Goal: Task Accomplishment & Management: Use online tool/utility

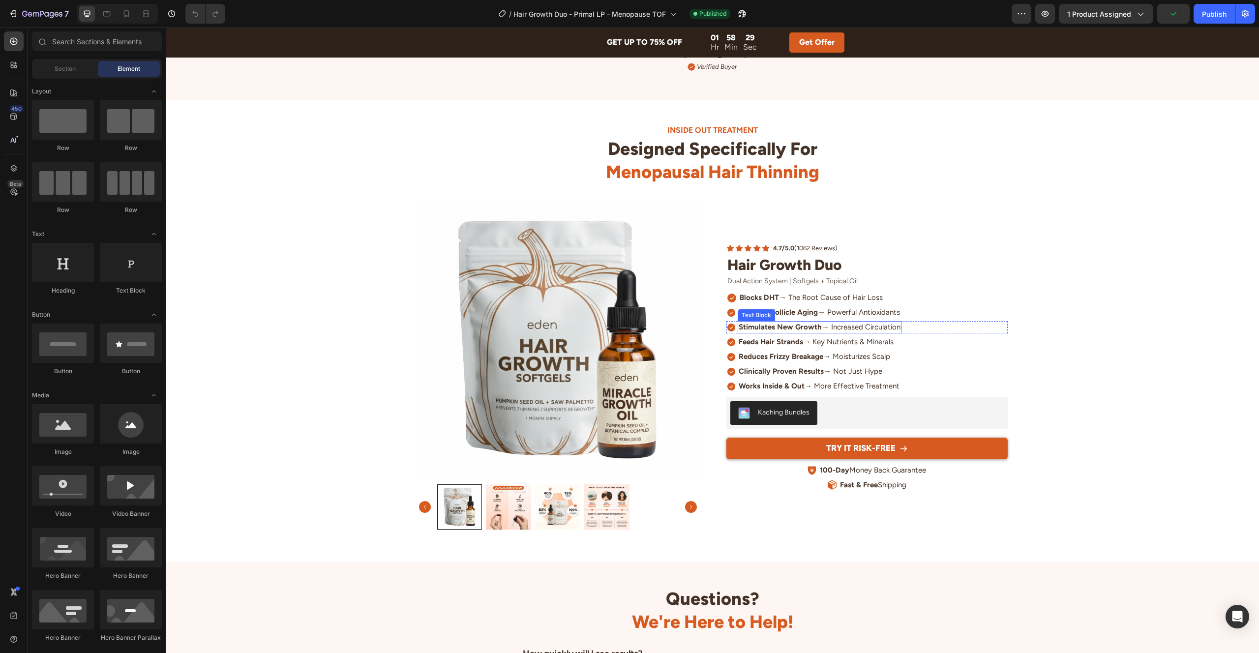
scroll to position [2859, 0]
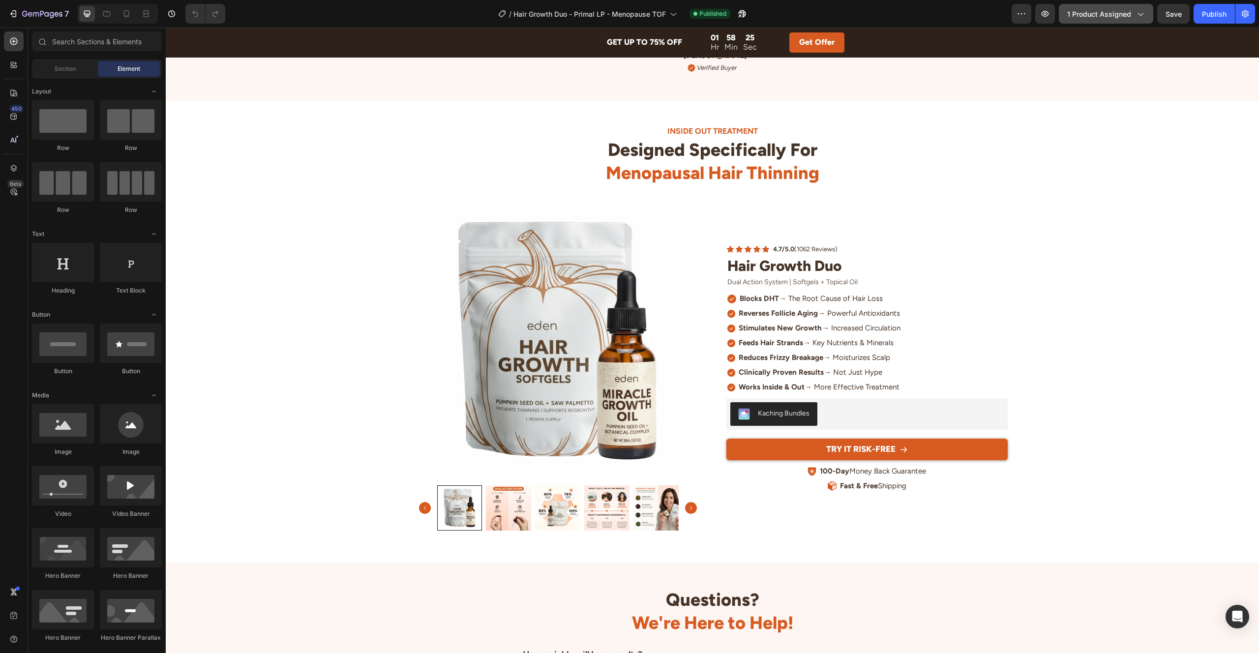
click at [1118, 16] on span "1 product assigned" at bounding box center [1099, 14] width 64 height 10
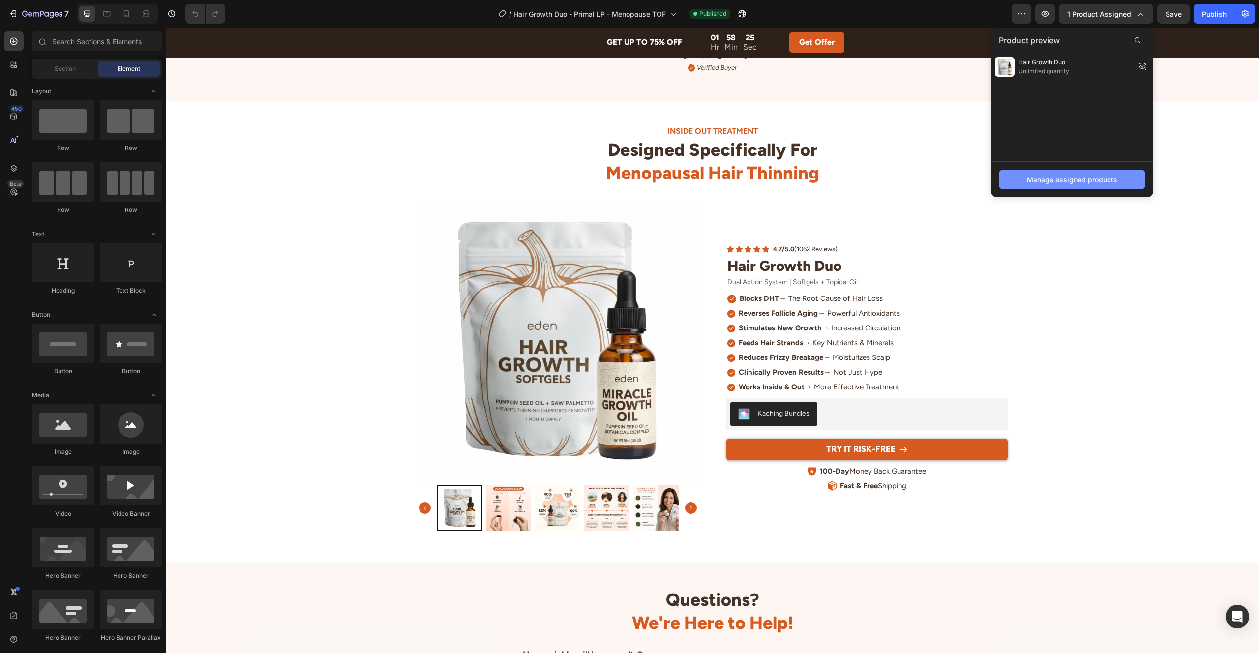
click at [1055, 176] on div "Manage assigned products" at bounding box center [1072, 180] width 90 height 10
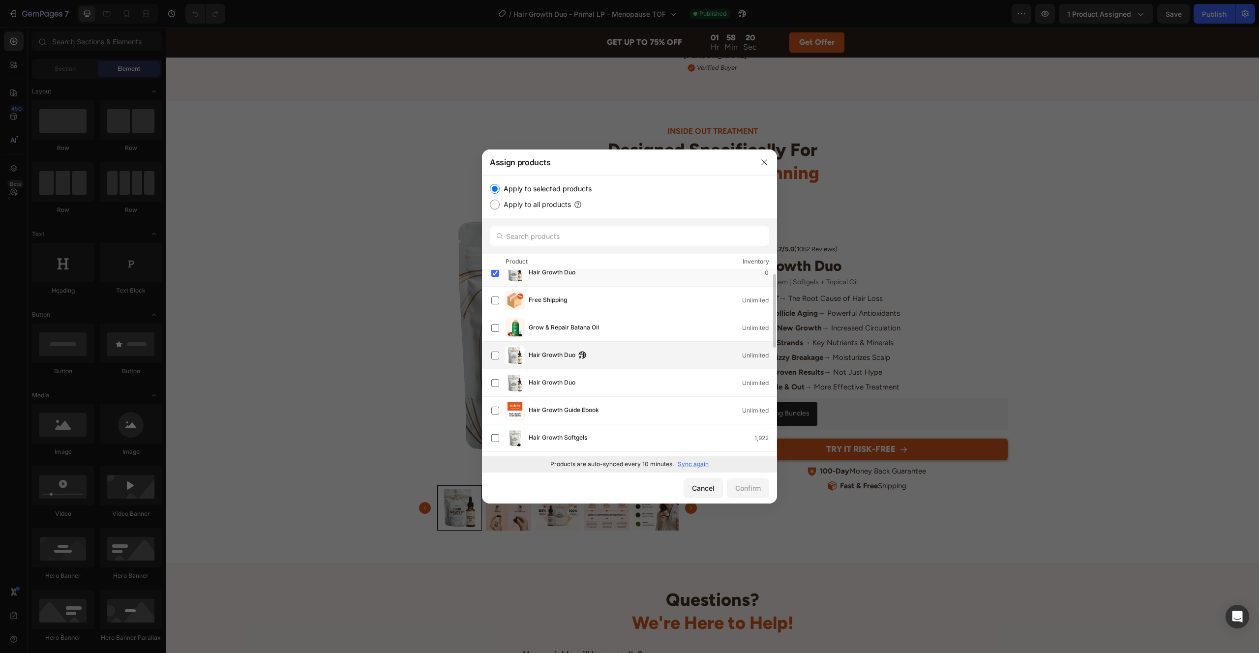
scroll to position [0, 0]
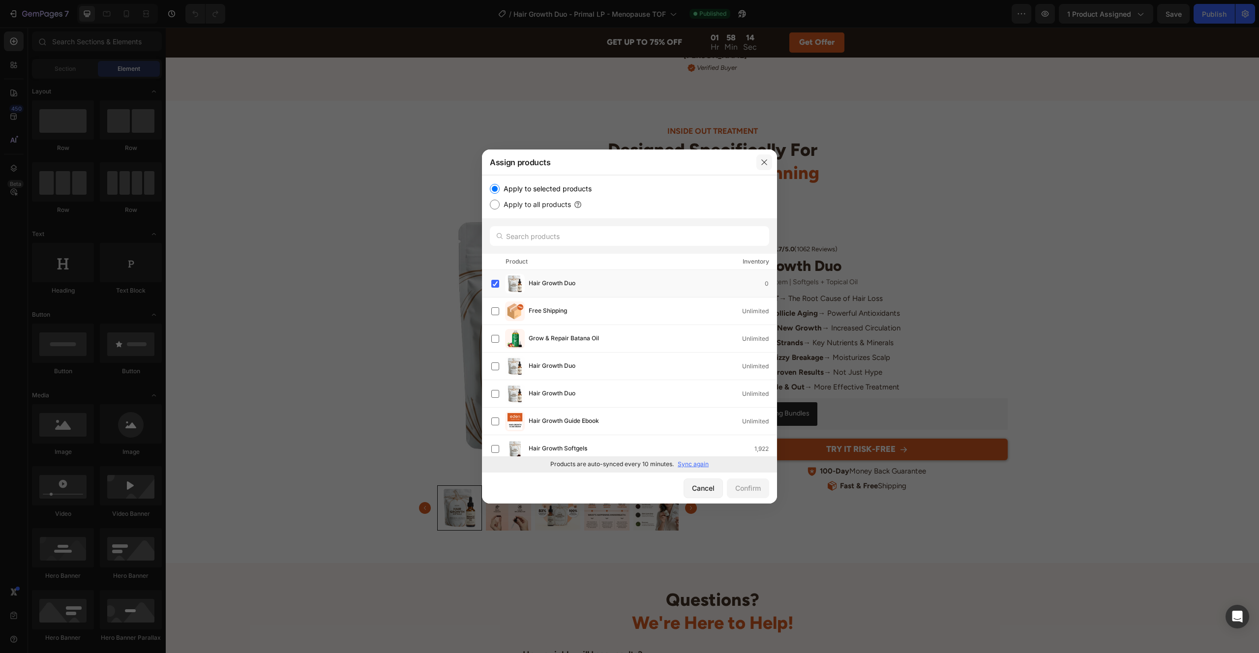
drag, startPoint x: 762, startPoint y: 163, endPoint x: 646, endPoint y: 181, distance: 117.0
click at [762, 163] on icon "button" at bounding box center [764, 162] width 8 height 8
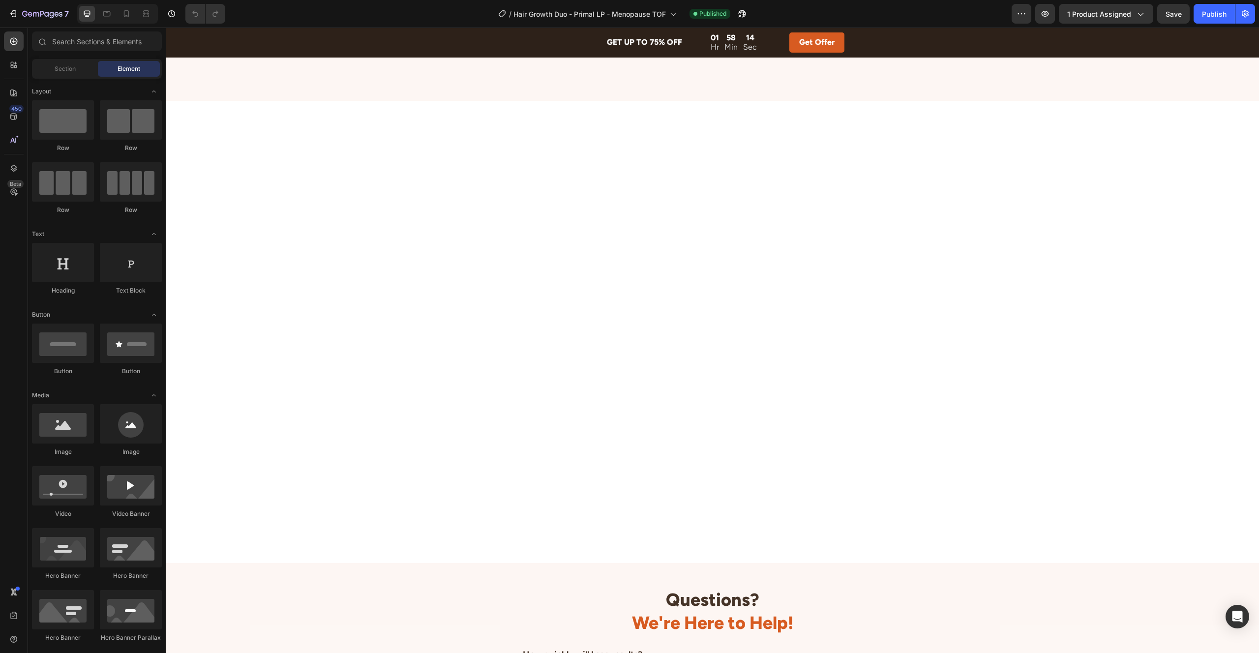
scroll to position [3434, 0]
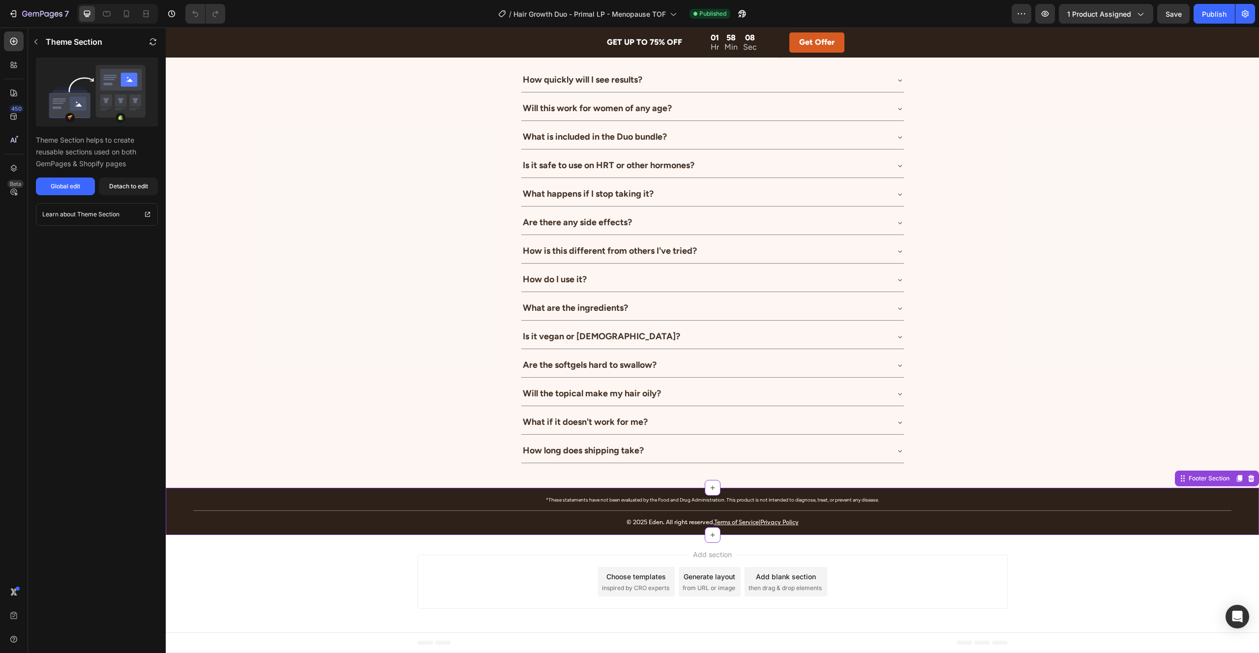
click at [677, 522] on p "© 2025 Eden. All right reserved. Terms of Service | Privacy Policy" at bounding box center [712, 522] width 1037 height 9
click at [80, 187] on div "Global edit" at bounding box center [66, 186] width 30 height 9
click at [675, 427] on div "What if it doesn't work for me?" at bounding box center [704, 422] width 367 height 16
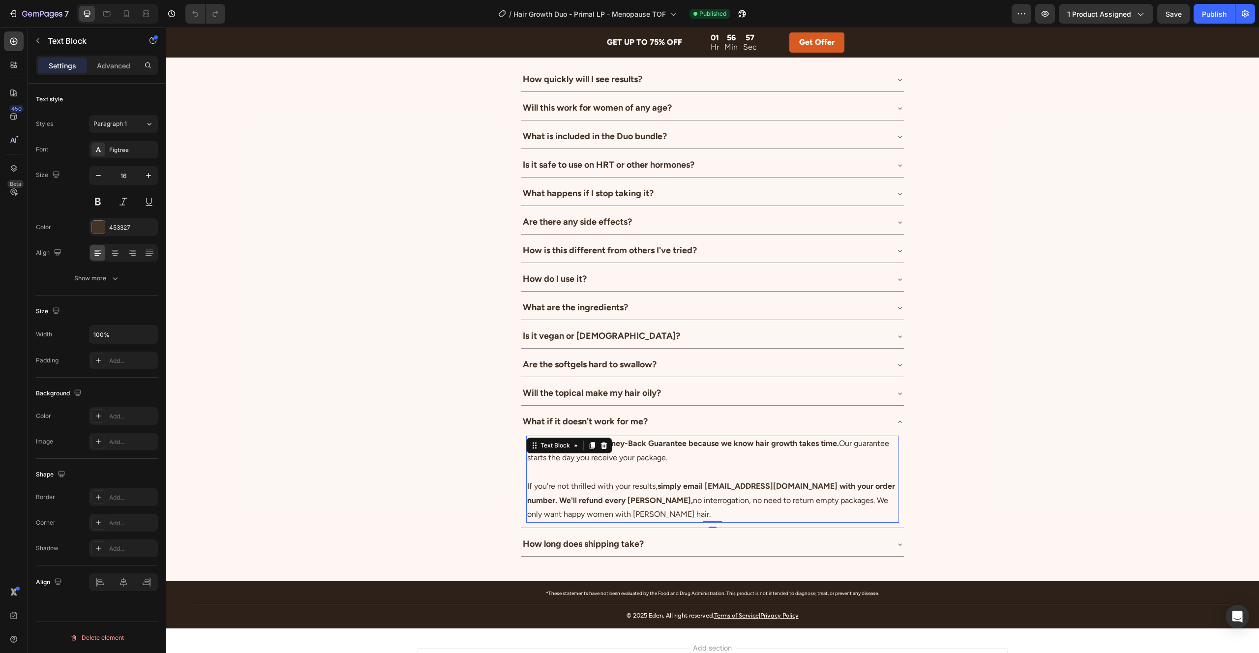
click at [775, 491] on p "If you're not thrilled with your results, simply email [EMAIL_ADDRESS][DOMAIN_N…" at bounding box center [712, 500] width 371 height 42
click at [716, 488] on strong "simply email [EMAIL_ADDRESS][DOMAIN_NAME] with your order number. We'll refund …" at bounding box center [711, 493] width 368 height 24
click at [1209, 17] on div "Publish" at bounding box center [1214, 14] width 25 height 10
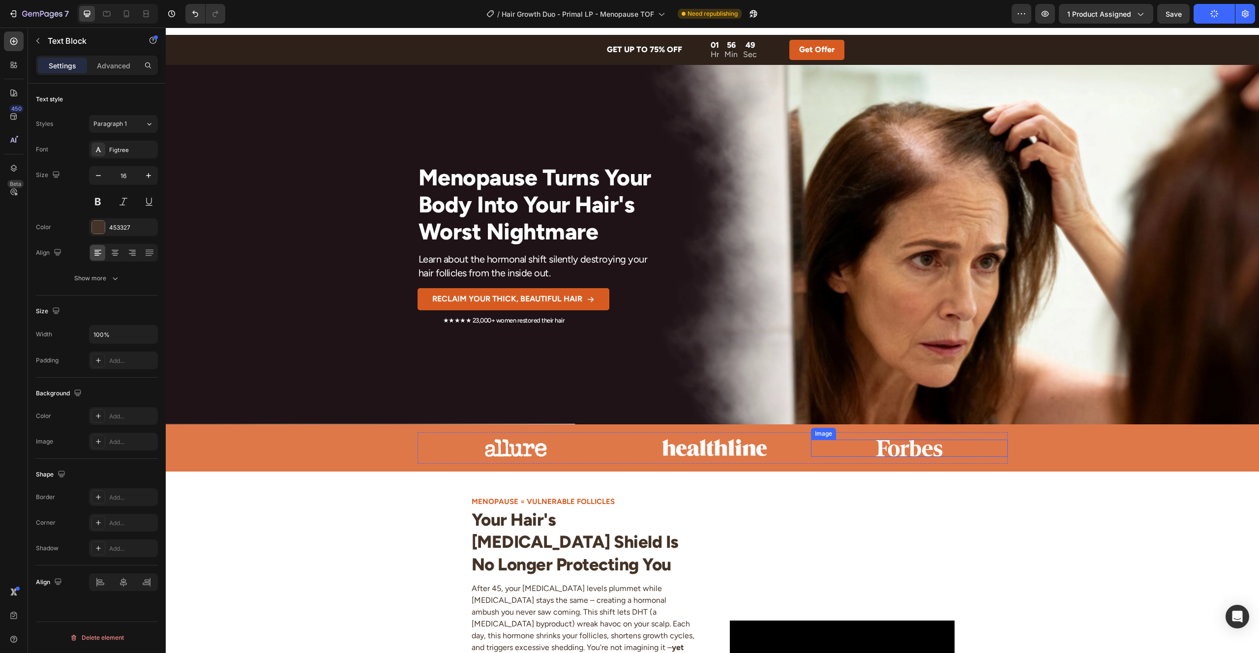
scroll to position [0, 0]
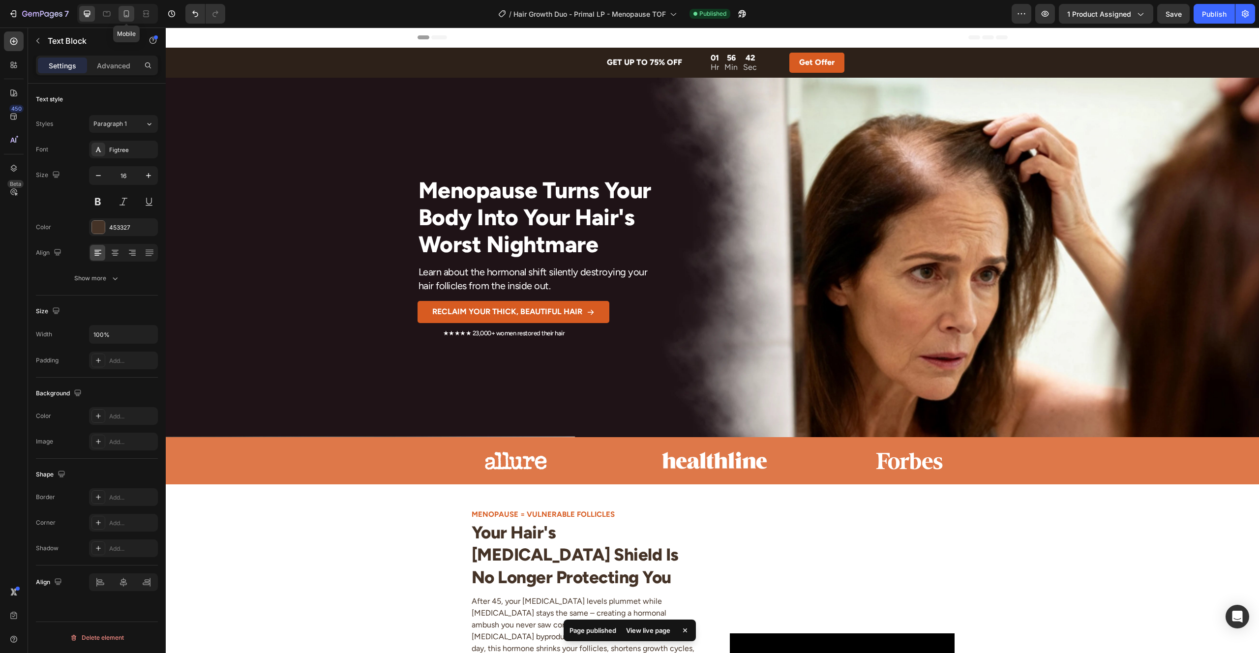
click at [130, 13] on icon at bounding box center [126, 14] width 10 height 10
type input "14"
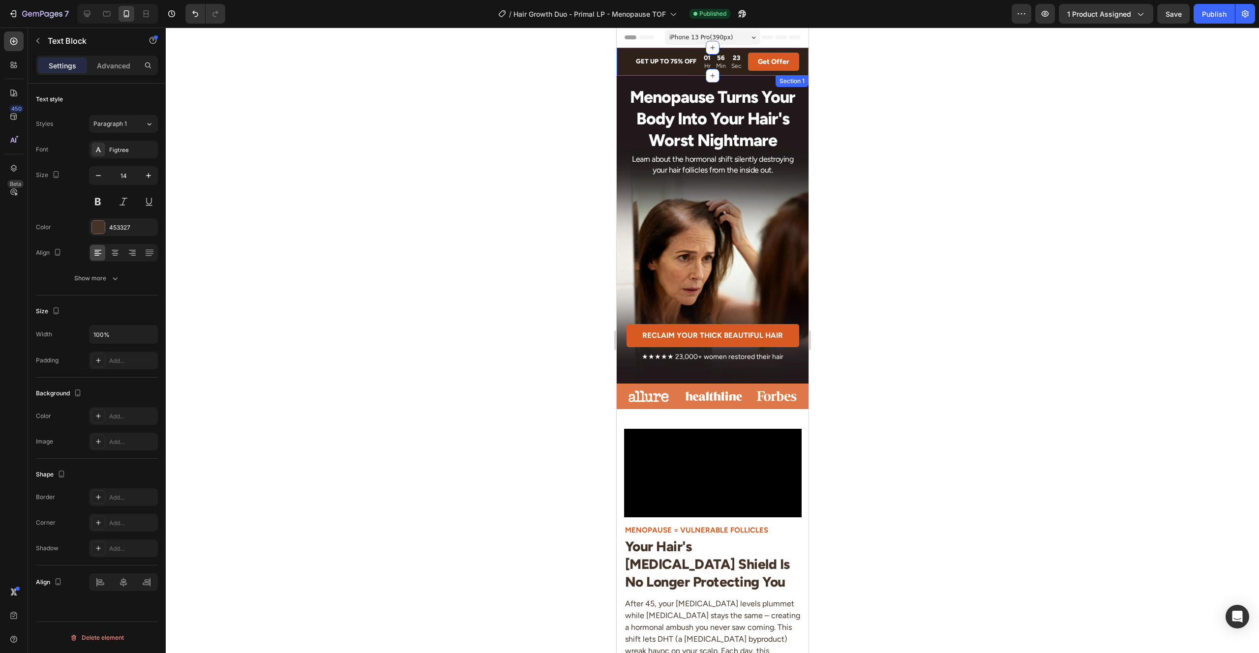
click at [732, 38] on div "iPhone 13 Pro ( 390 px)" at bounding box center [711, 37] width 95 height 15
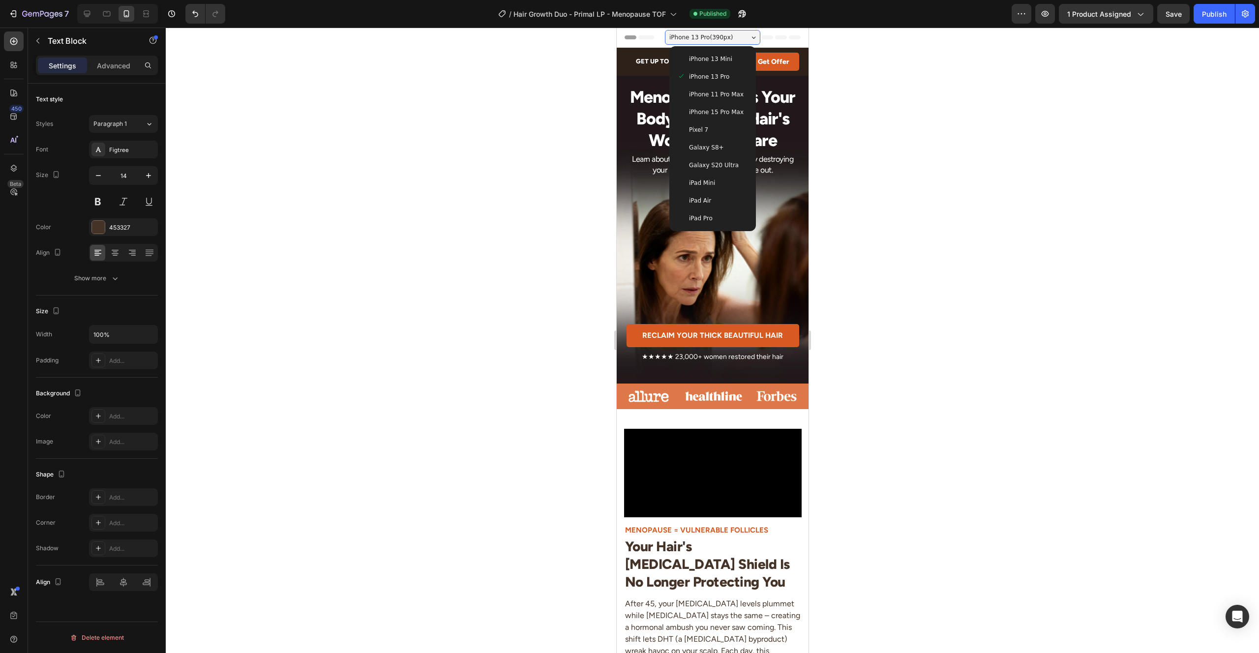
click at [729, 56] on div "iPhone 13 Mini" at bounding box center [712, 59] width 71 height 10
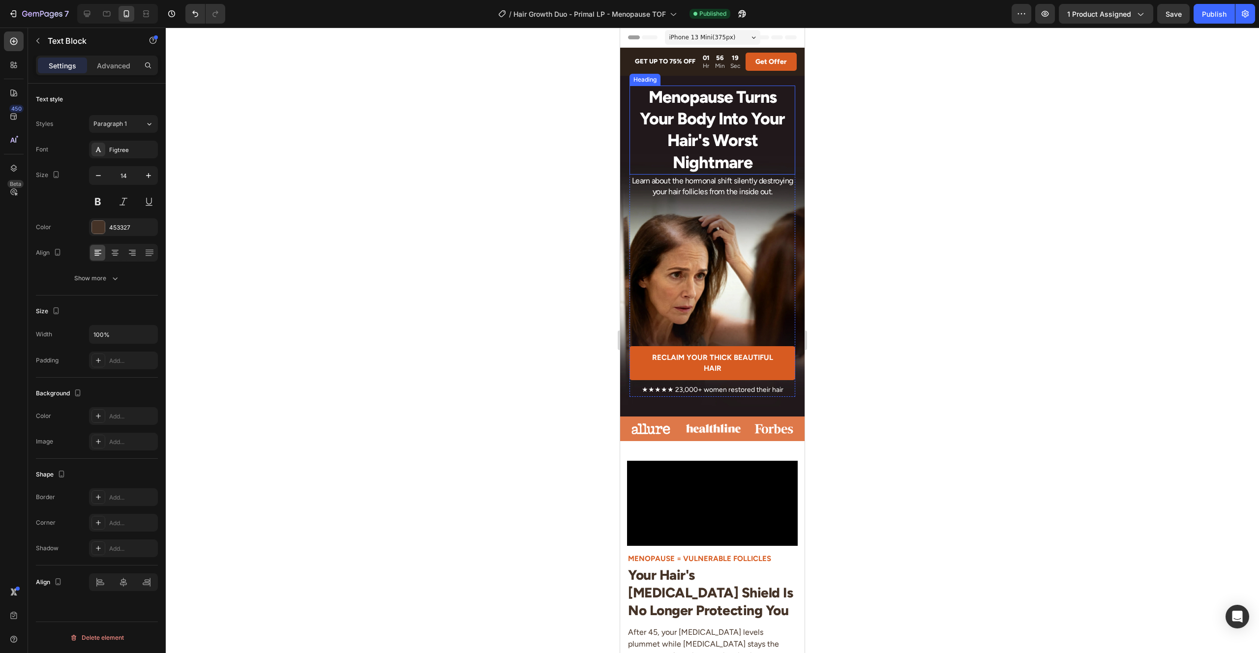
click at [689, 116] on h2 "Menopause Turns Your Body Into Your Hair's Worst Nightmare" at bounding box center [712, 130] width 166 height 89
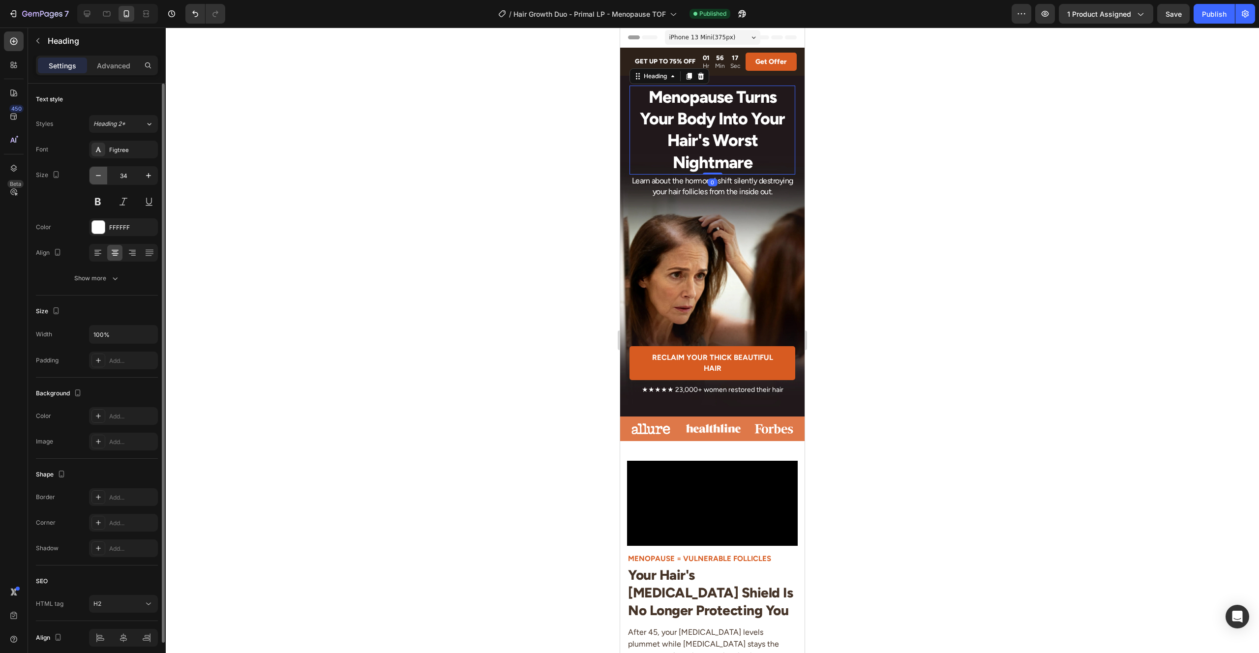
click at [104, 175] on button "button" at bounding box center [98, 176] width 18 height 18
type input "33"
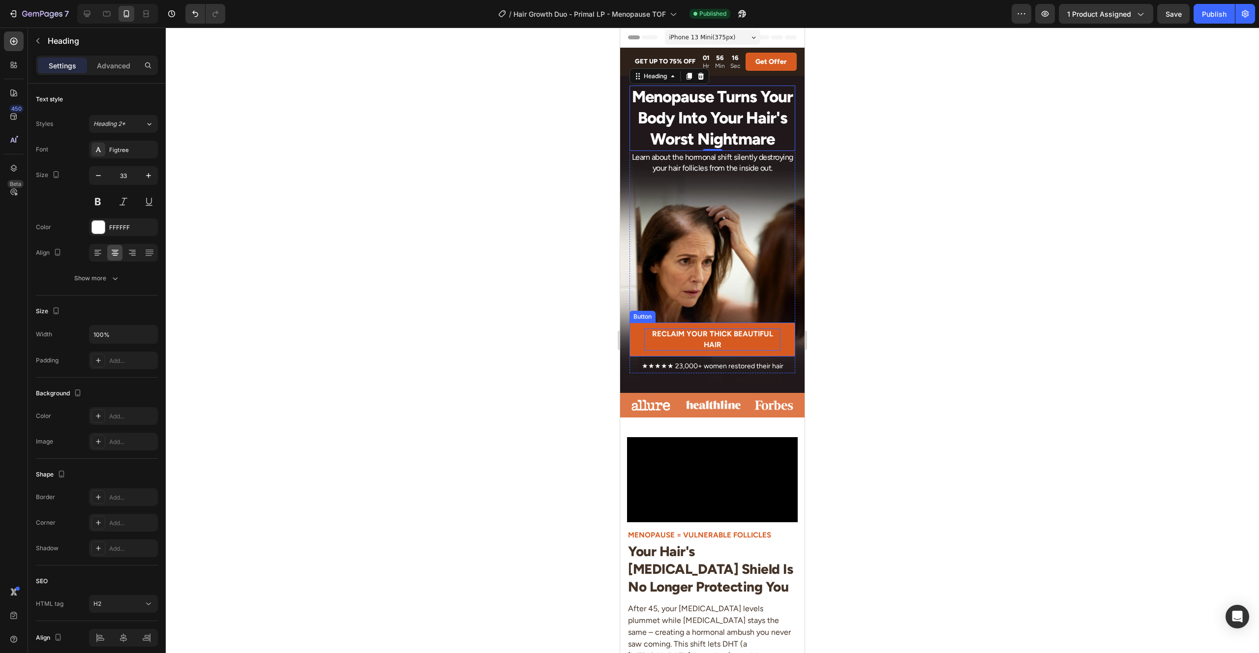
click at [758, 343] on p "RECLAIM YOUR THICK BEAUTIFUL HAIR" at bounding box center [712, 339] width 137 height 22
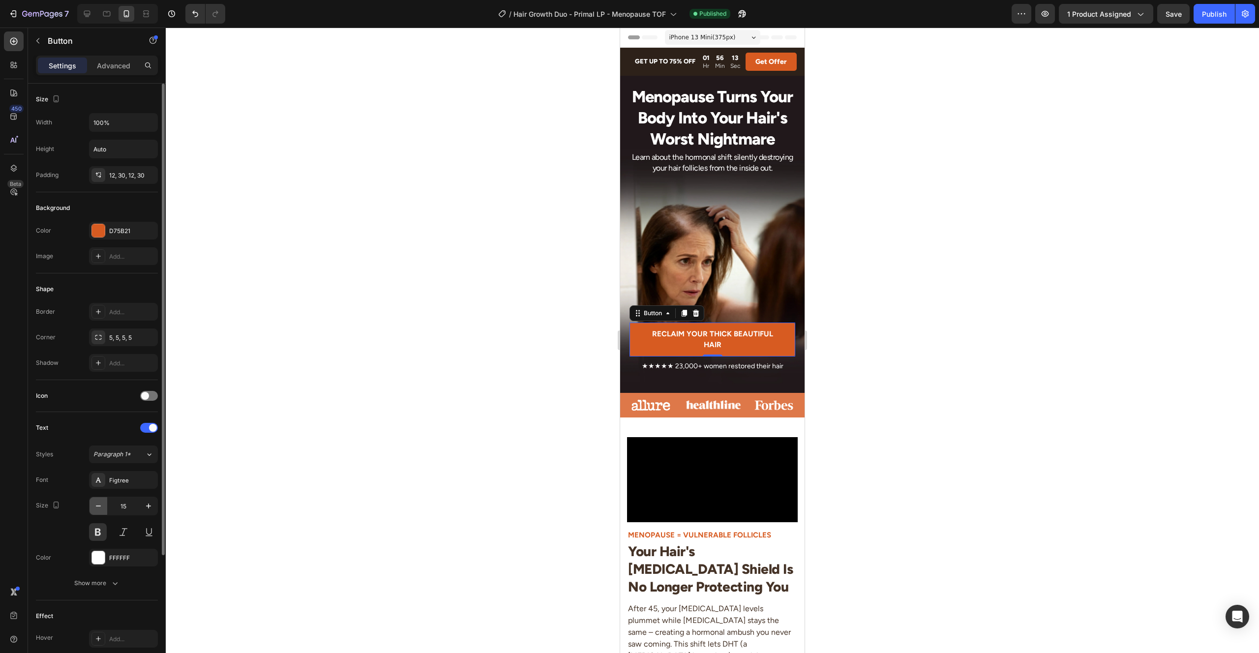
click at [97, 506] on icon "button" at bounding box center [98, 506] width 10 height 10
type input "14"
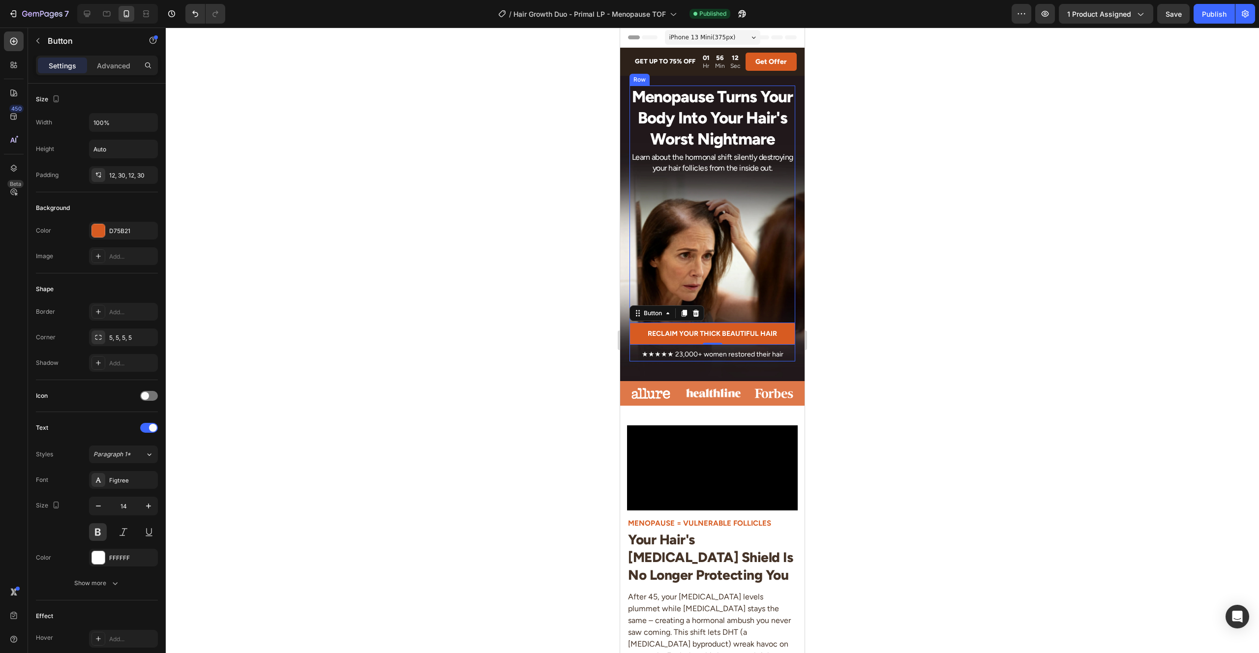
click at [772, 249] on div "RECLAIM YOUR THICK BEAUTIFUL HAIR Button 0" at bounding box center [712, 260] width 166 height 170
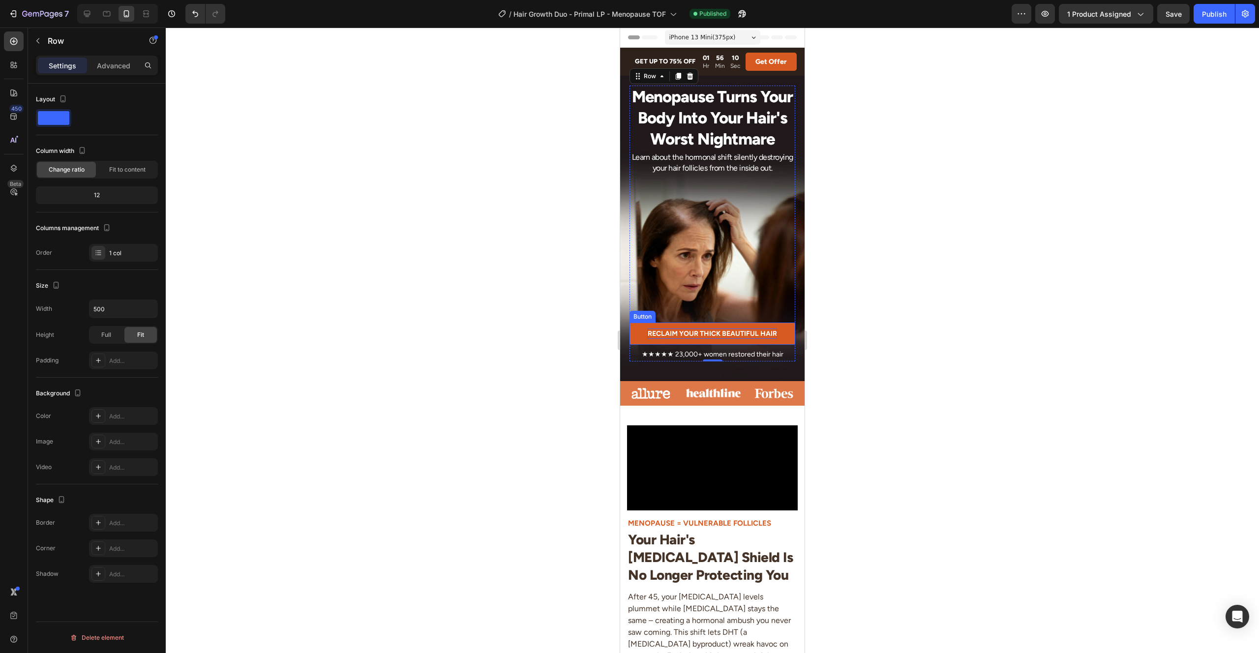
click at [724, 334] on p "RECLAIM YOUR THICK BEAUTIFUL HAIR" at bounding box center [712, 333] width 129 height 10
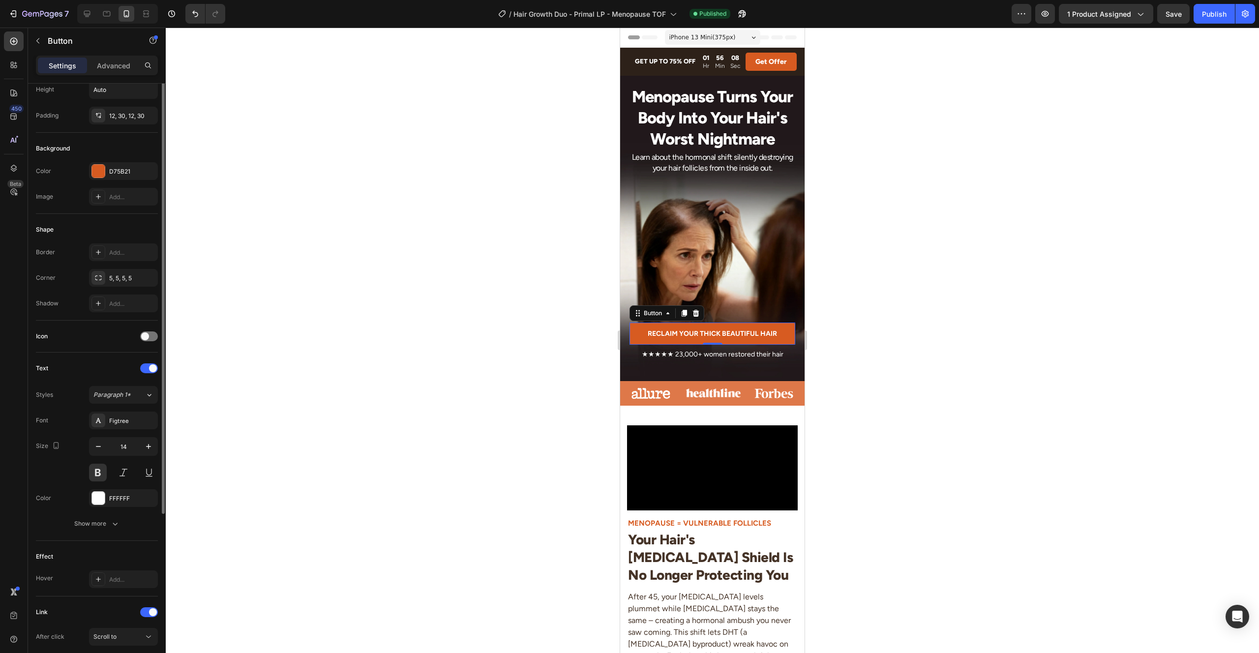
scroll to position [159, 0]
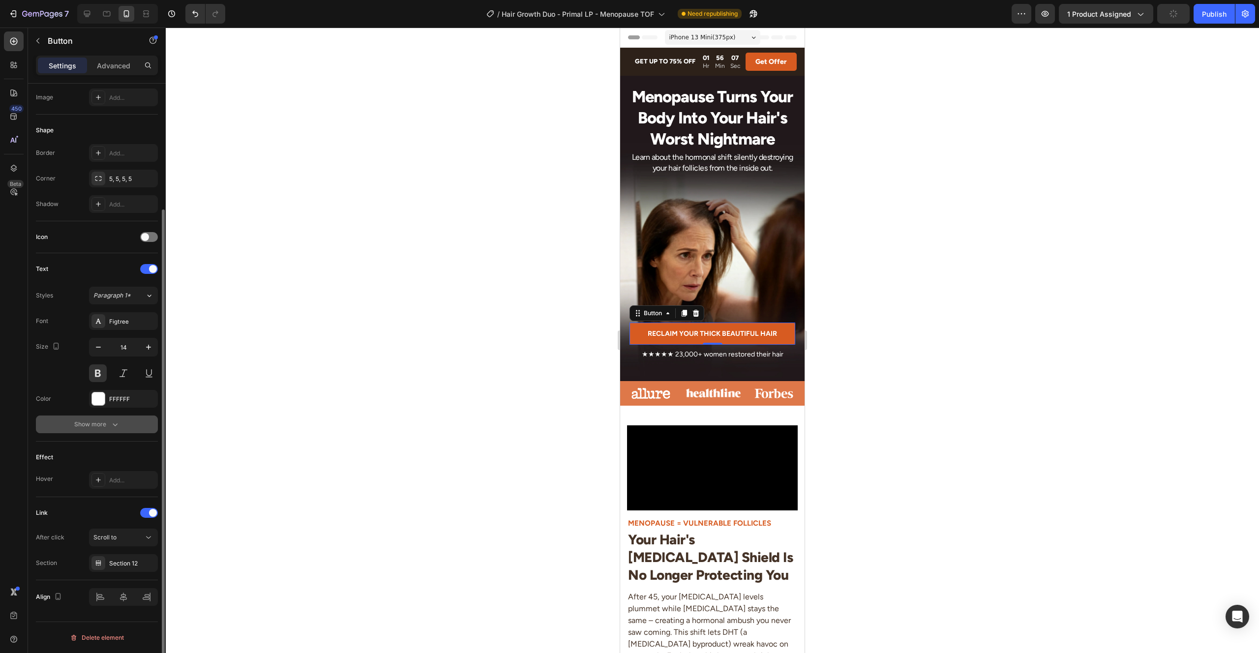
click at [112, 430] on button "Show more" at bounding box center [97, 425] width 122 height 18
click at [114, 431] on button "Normal" at bounding box center [123, 425] width 69 height 18
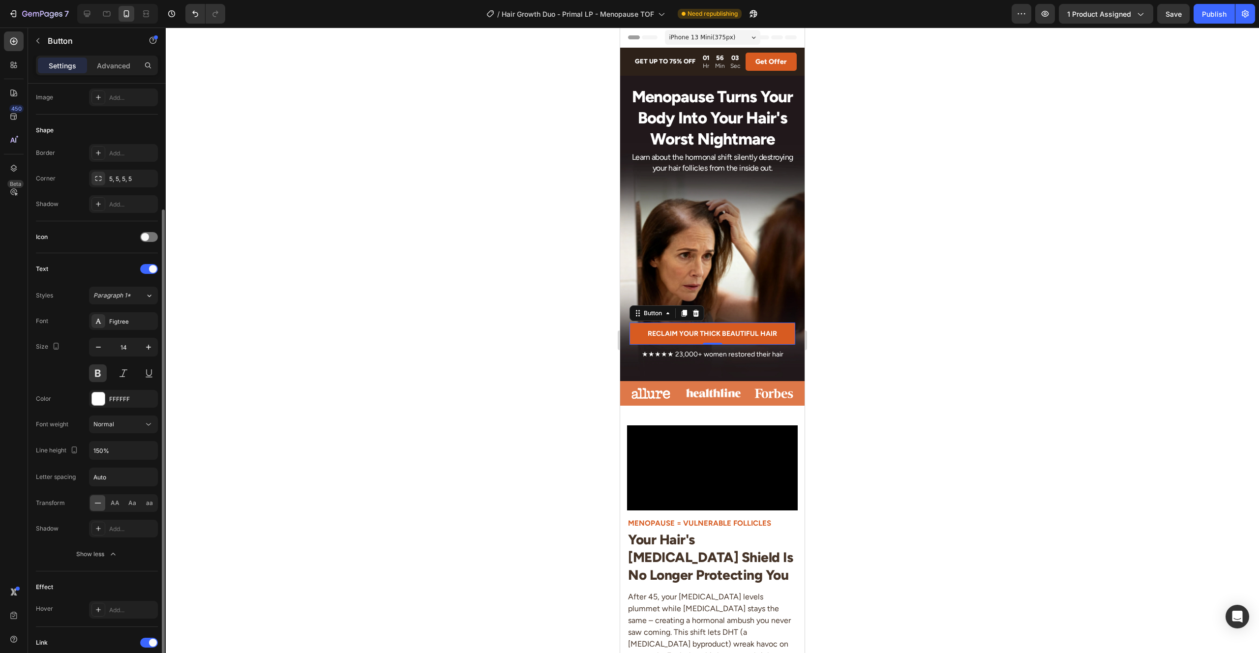
drag, startPoint x: 71, startPoint y: 373, endPoint x: 86, endPoint y: 373, distance: 14.3
click at [71, 373] on div "Size 14" at bounding box center [97, 360] width 122 height 44
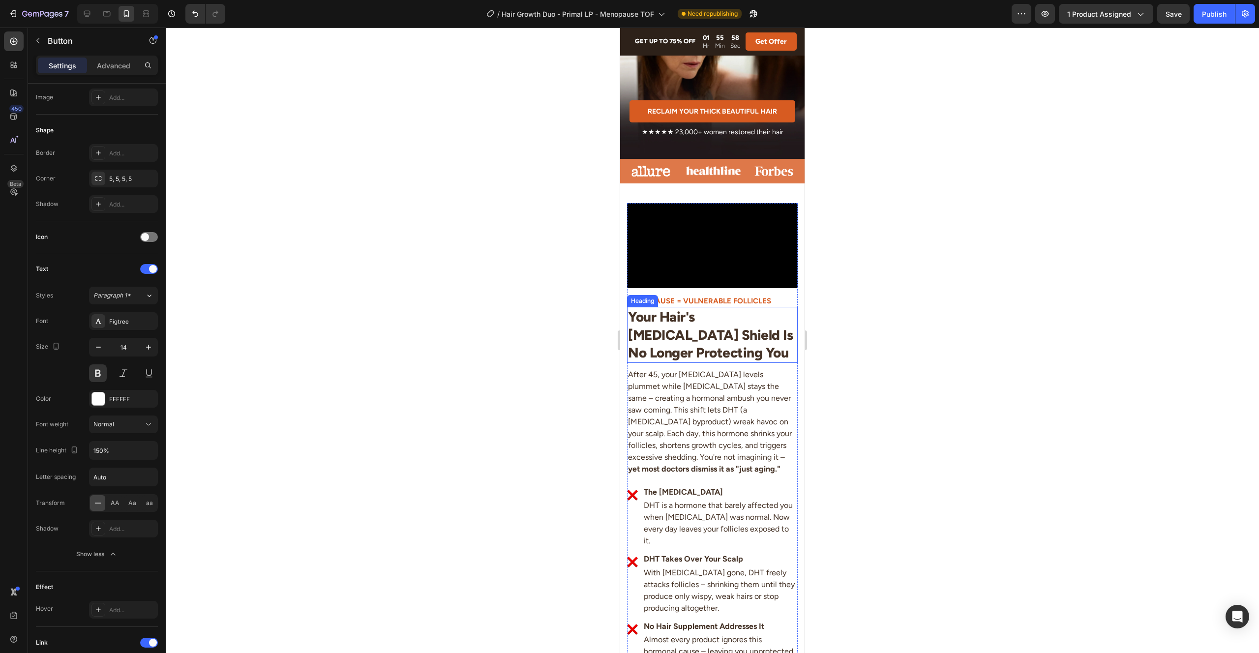
scroll to position [0, 0]
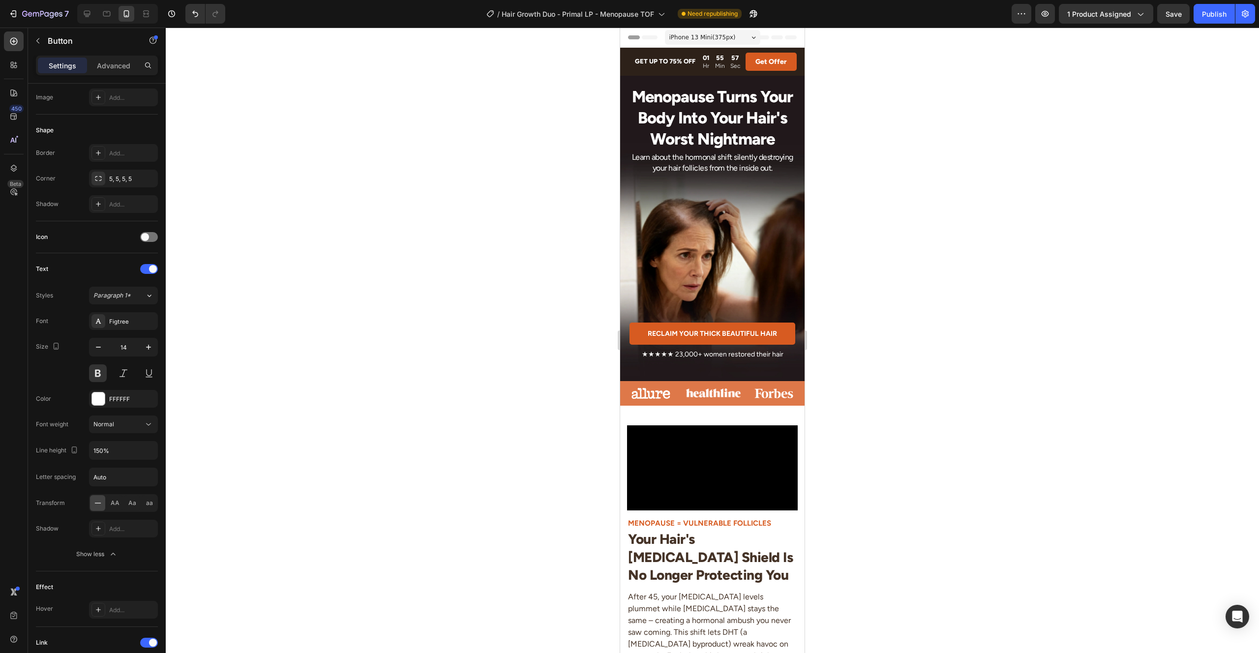
click at [719, 35] on span "iPhone 13 Mini ( 375 px)" at bounding box center [702, 37] width 66 height 10
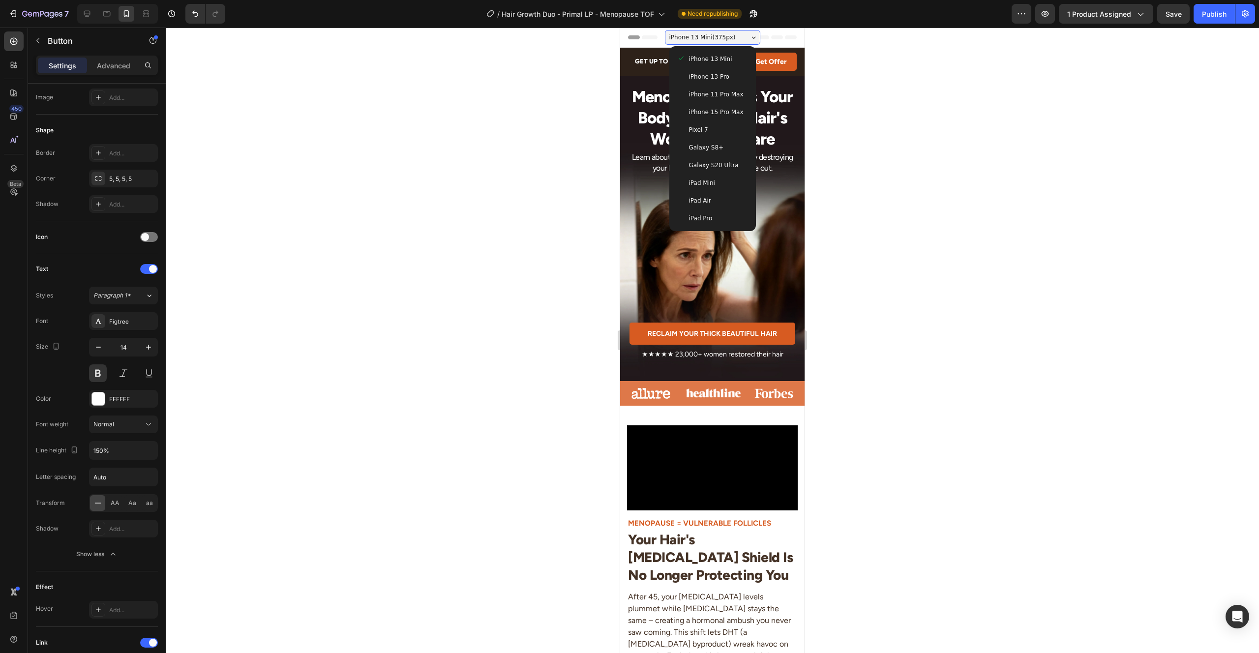
click at [713, 83] on div "iPhone 13 Pro" at bounding box center [712, 77] width 79 height 18
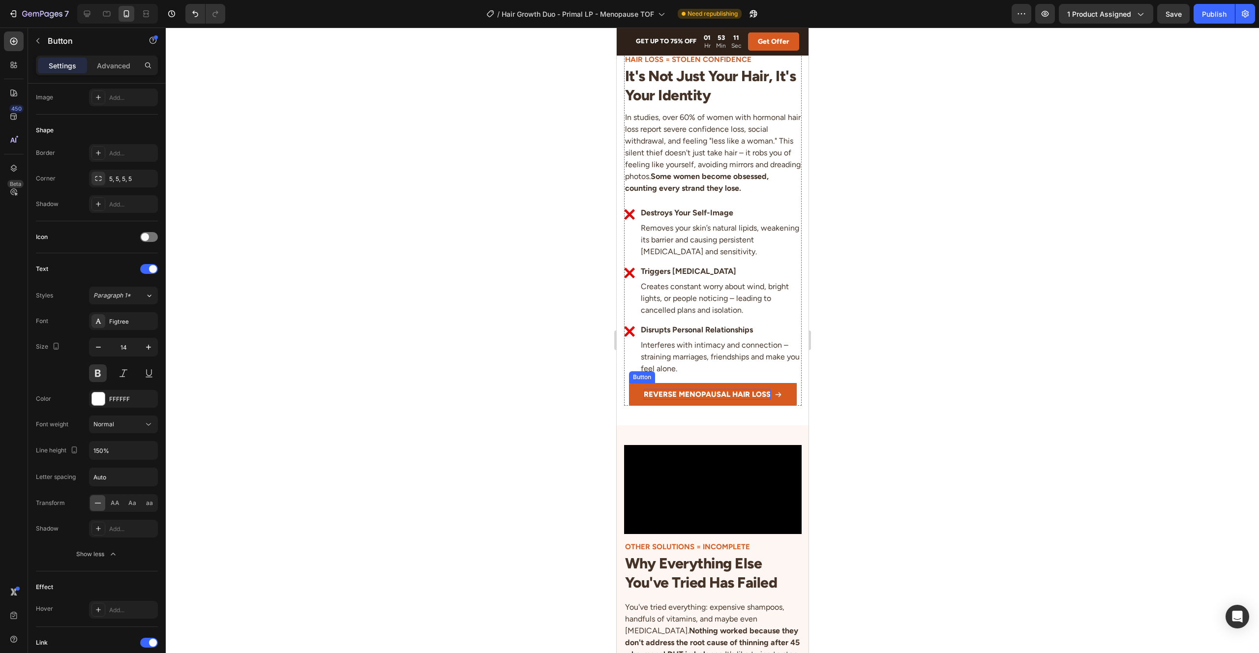
scroll to position [1629, 0]
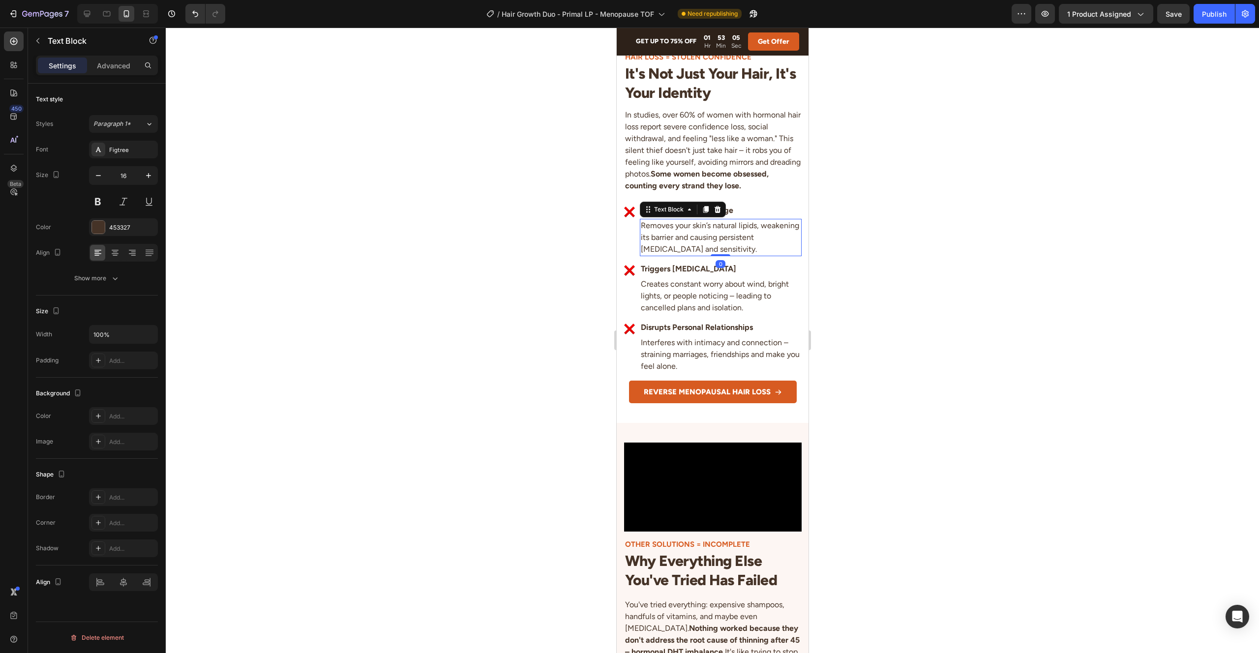
click at [745, 255] on p "Removes your skin’s natural lipids, weakening its barrier and causing persisten…" at bounding box center [720, 237] width 160 height 35
click at [748, 314] on p "Creates constant worry about wind, bright lights, or people noticing – leading …" at bounding box center [720, 295] width 160 height 35
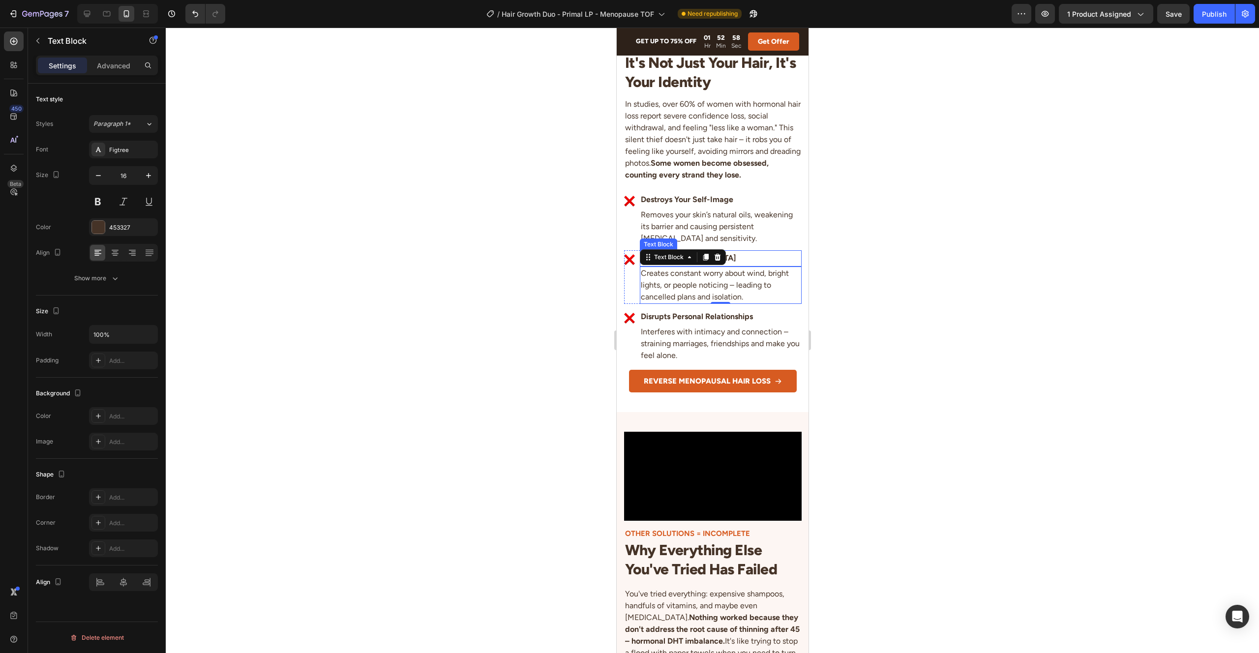
scroll to position [1639, 0]
click at [763, 245] on p "Removes your skin’s natural oils, weakening its barrier and causing persistent …" at bounding box center [720, 226] width 160 height 35
click at [93, 14] on div at bounding box center [87, 14] width 16 height 16
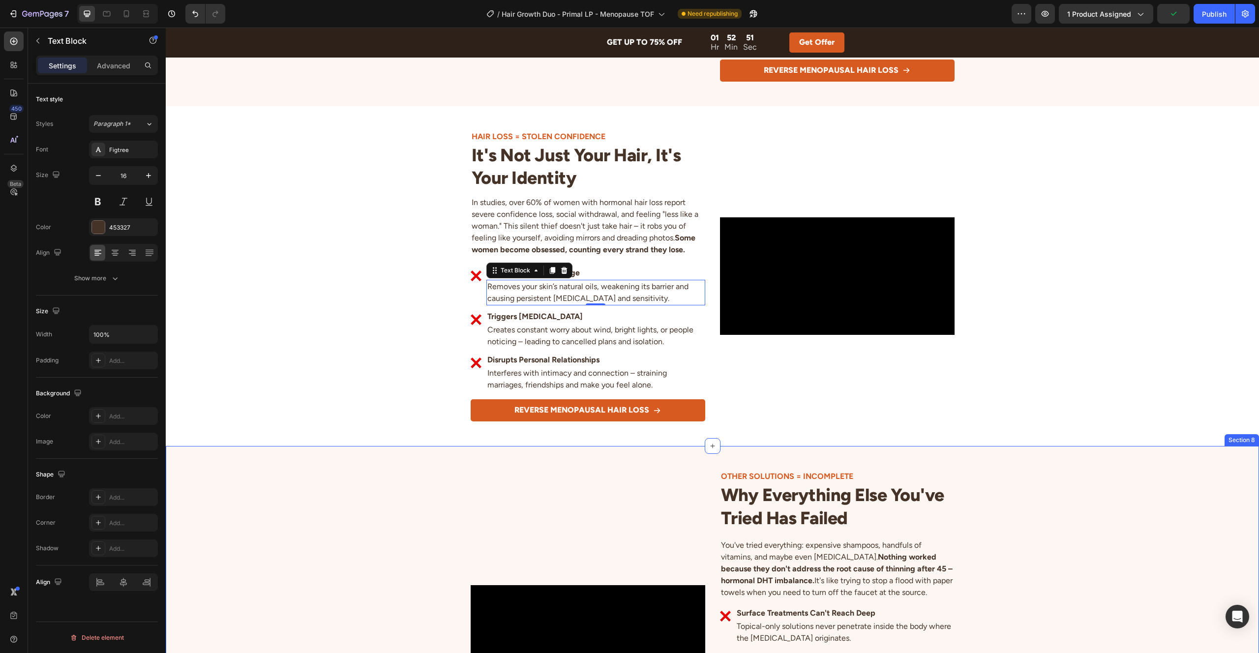
scroll to position [1206, 0]
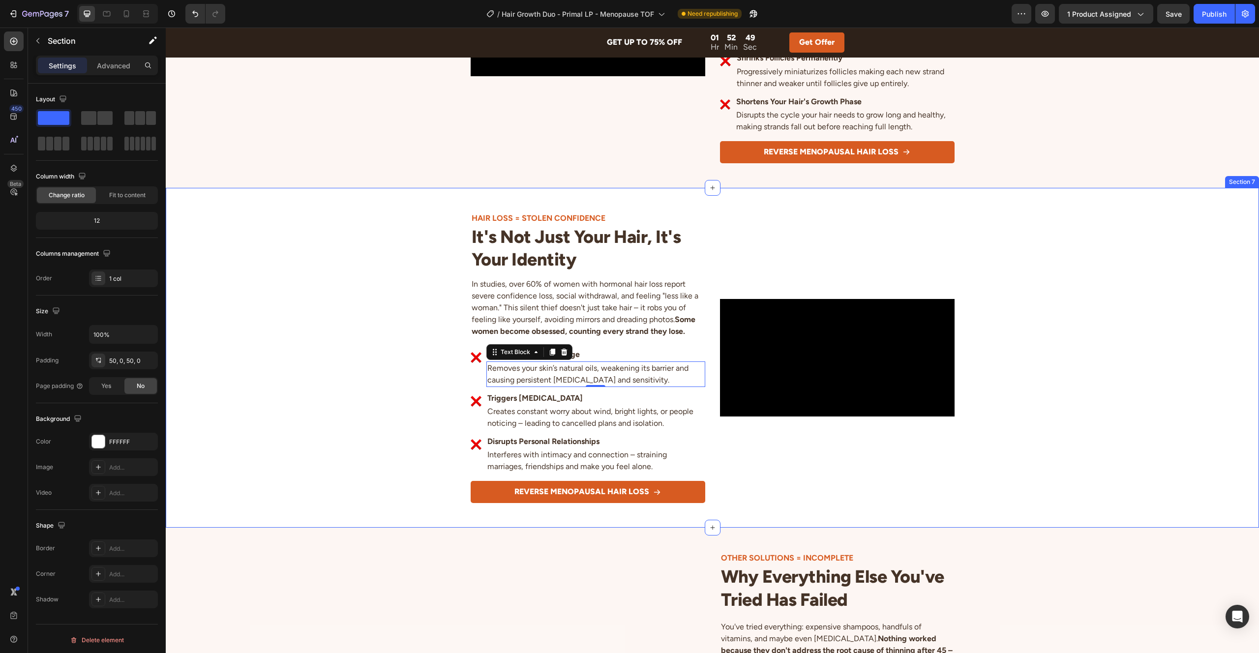
click at [432, 263] on div "Video HAIR LOSS = STOLEN CONFIDENCE Heading It's Not Just Your Hair, It's Your …" at bounding box center [712, 357] width 1093 height 291
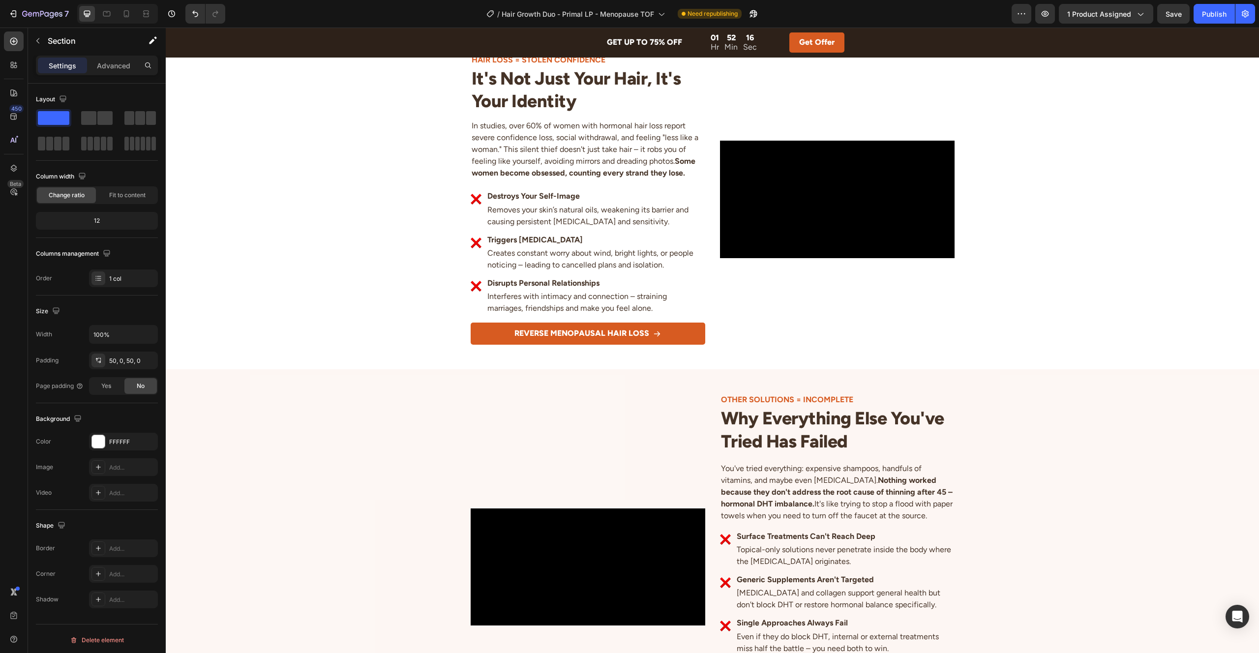
scroll to position [1190, 0]
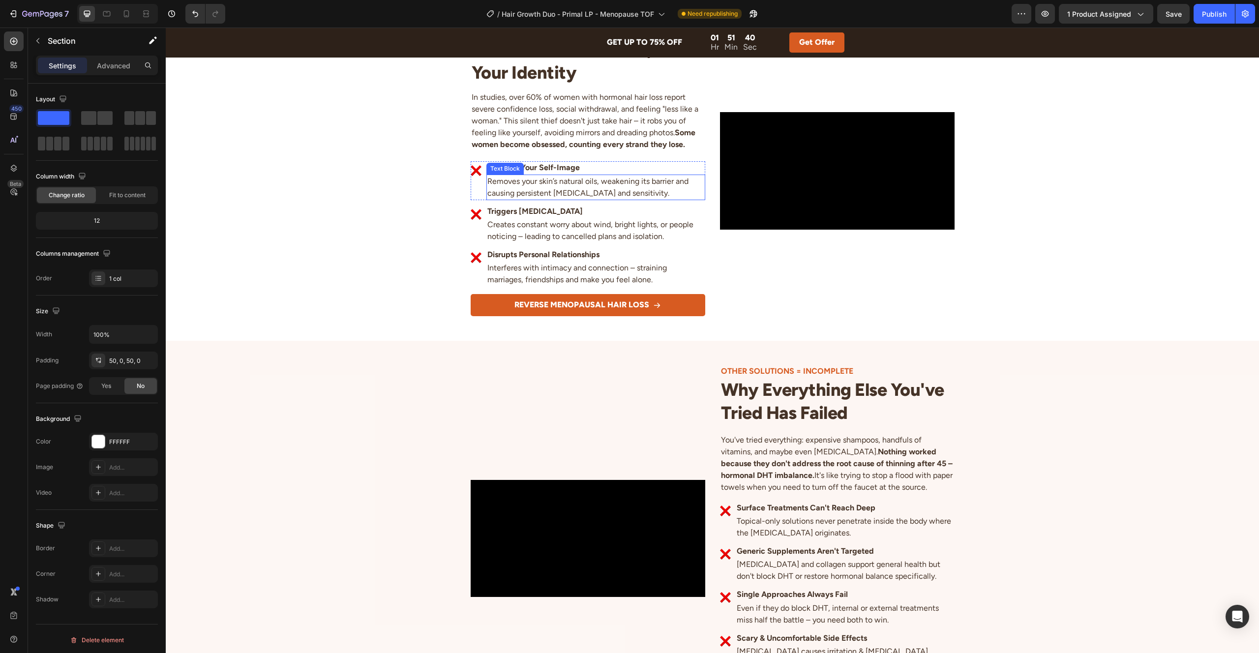
click at [558, 189] on p "Removes your skin’s natural oils, weakening its barrier and causing persistent …" at bounding box center [595, 188] width 217 height 24
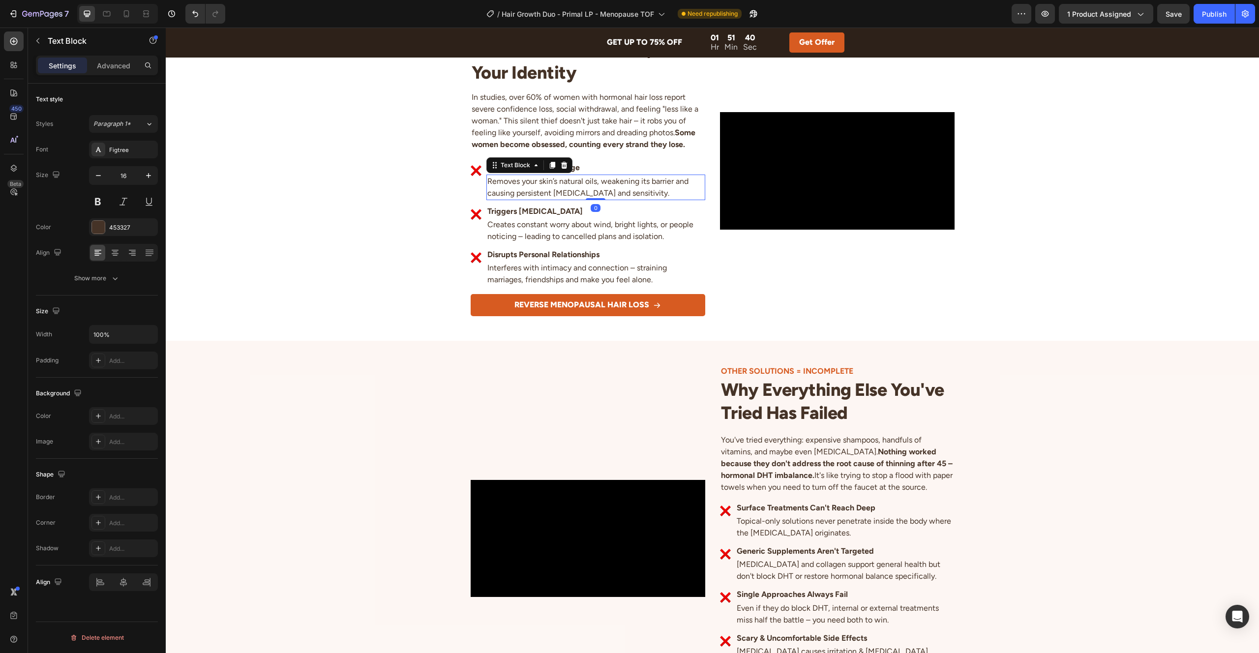
click at [558, 189] on p "Removes your skin’s natural oils, weakening its barrier and causing persistent …" at bounding box center [595, 188] width 217 height 24
click at [617, 184] on p "Makes you feel older, less attractive - many women report "not feeling like a w…" at bounding box center [595, 188] width 217 height 24
click at [560, 184] on p "Makes you feel older, less attractive - many women report "not feeling like a w…" at bounding box center [595, 188] width 217 height 24
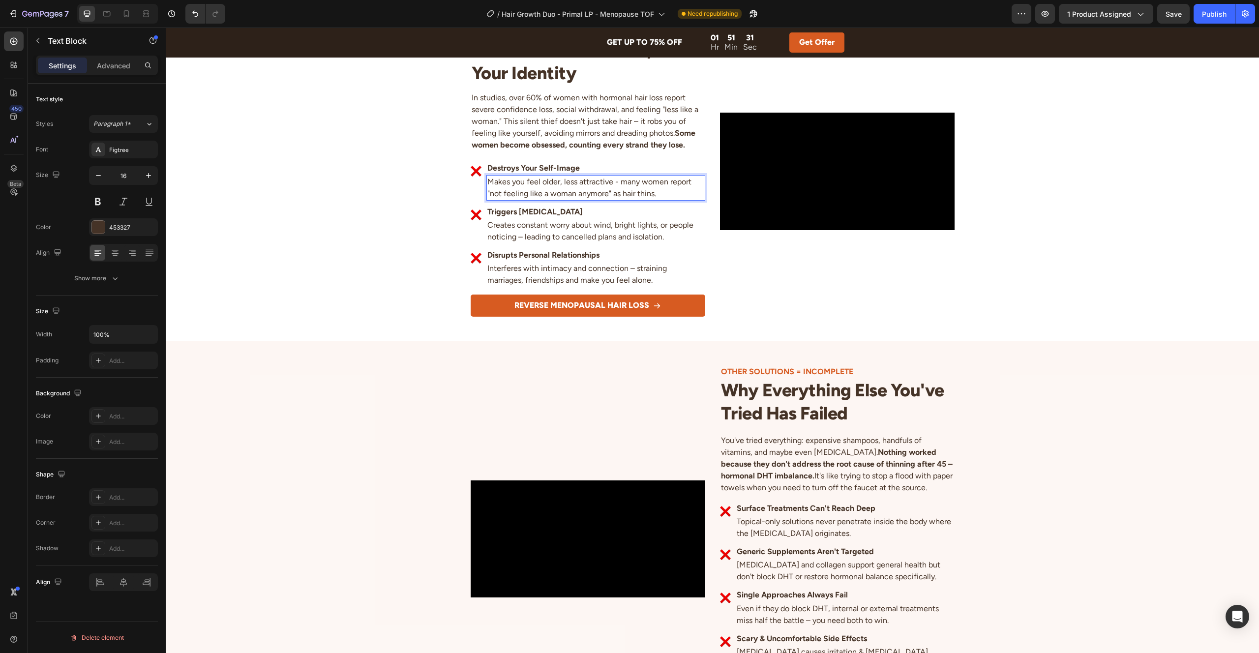
click at [616, 184] on p "Makes you feel older, less attractive - many women report "not feeling like a w…" at bounding box center [595, 188] width 217 height 24
click at [665, 194] on p "Makes you feel older, less attractive – many women report "not feeling like a w…" at bounding box center [595, 188] width 217 height 24
click at [429, 195] on div "Video HAIR LOSS = STOLEN CONFIDENCE Heading It's Not Just Your Hair, It's Your …" at bounding box center [712, 171] width 1093 height 291
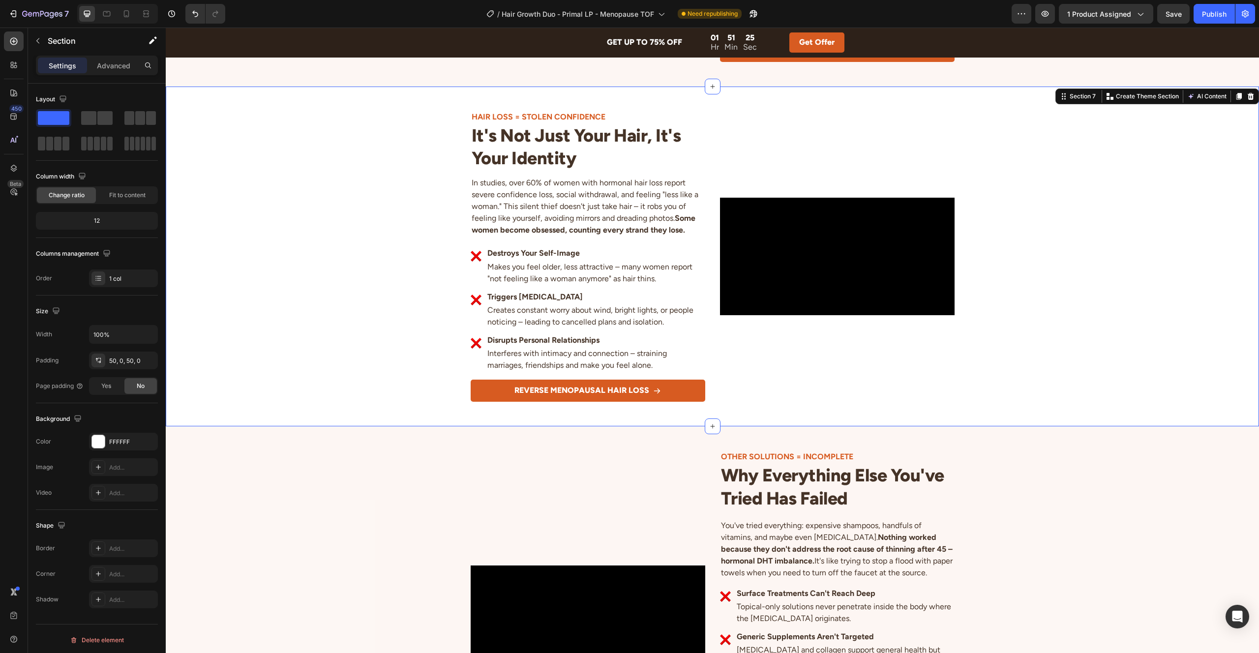
scroll to position [1104, 0]
click at [1206, 20] on button "Publish" at bounding box center [1213, 14] width 41 height 20
click at [124, 18] on icon at bounding box center [126, 14] width 10 height 10
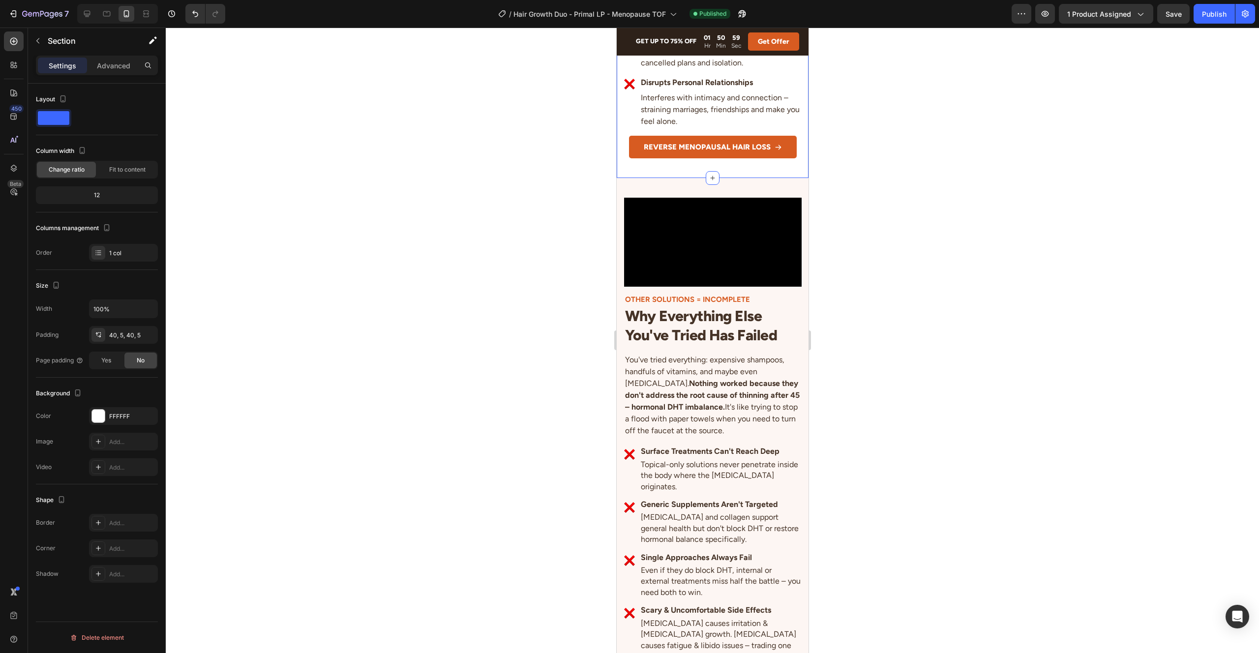
scroll to position [1654, 0]
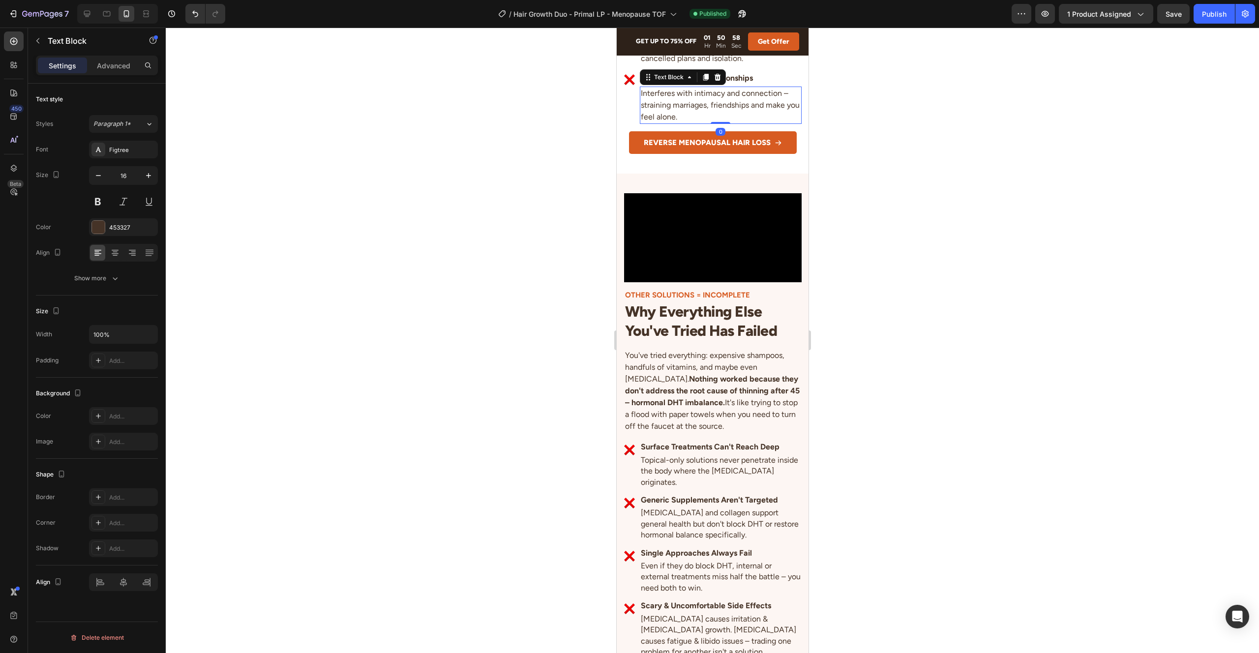
click at [784, 123] on p "Interferes with intimacy and connection – straining marriages, friendships and …" at bounding box center [720, 105] width 160 height 35
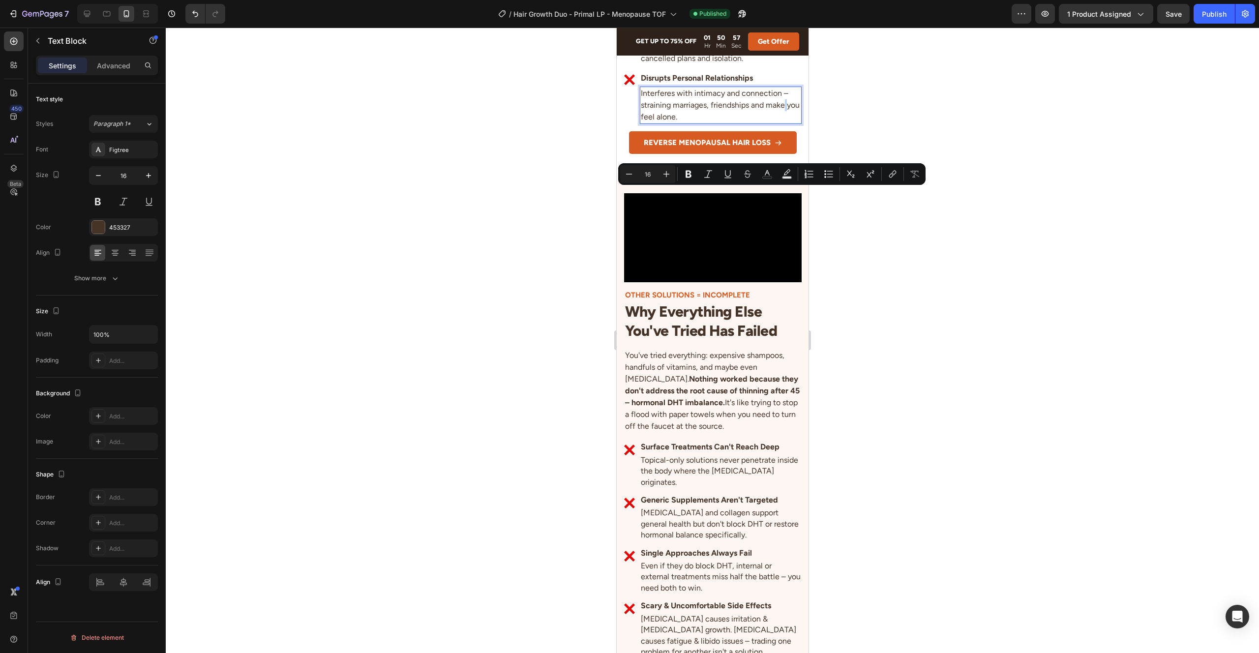
click at [785, 123] on p "Interferes with intimacy and connection – straining marriages, friendships and …" at bounding box center [720, 105] width 160 height 35
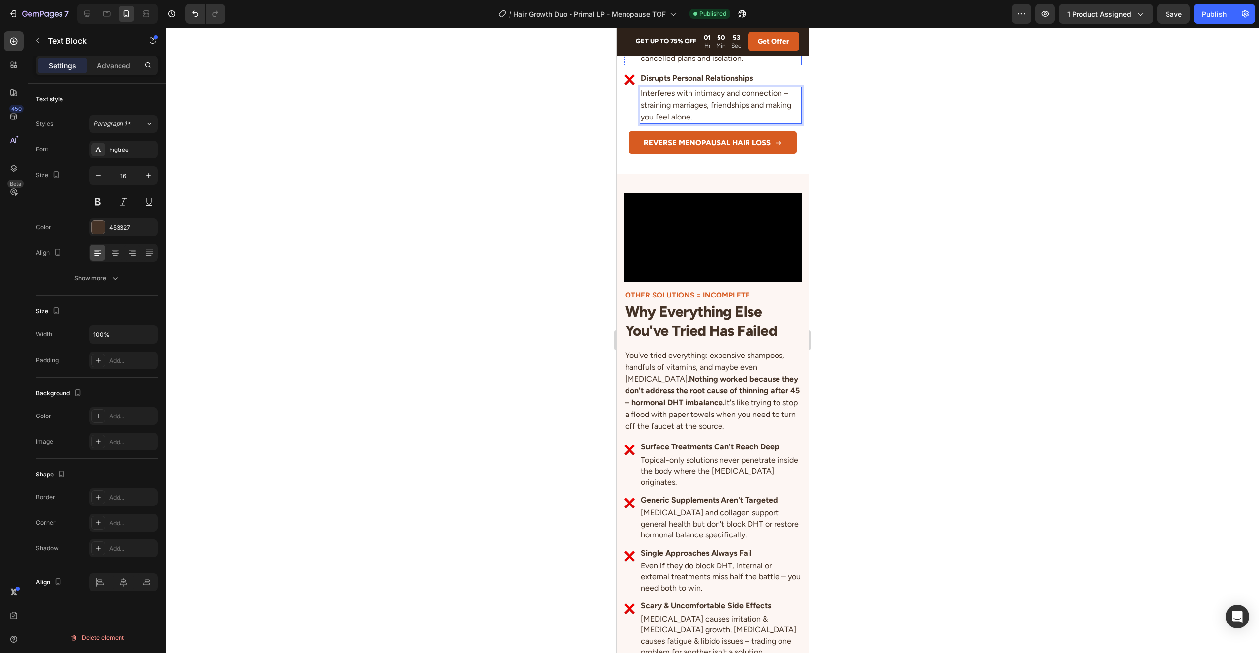
click at [778, 64] on p "Creates constant worry about wind, bright lights, or people noticing – leading …" at bounding box center [720, 46] width 160 height 35
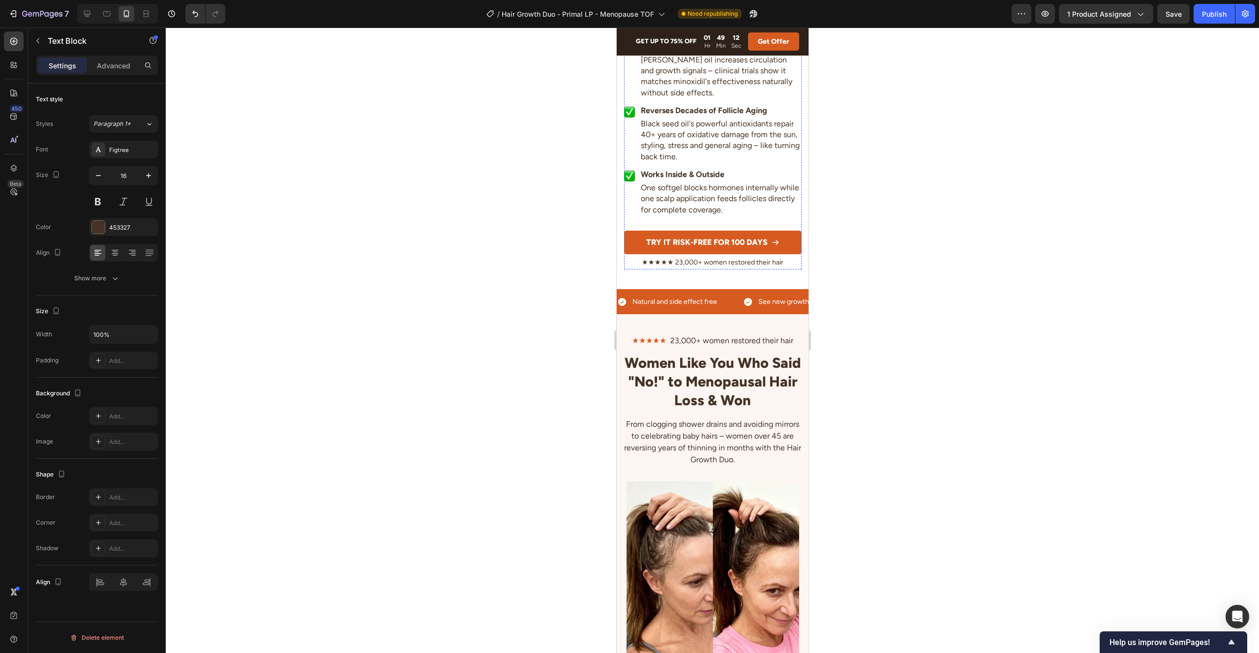
scroll to position [2879, 0]
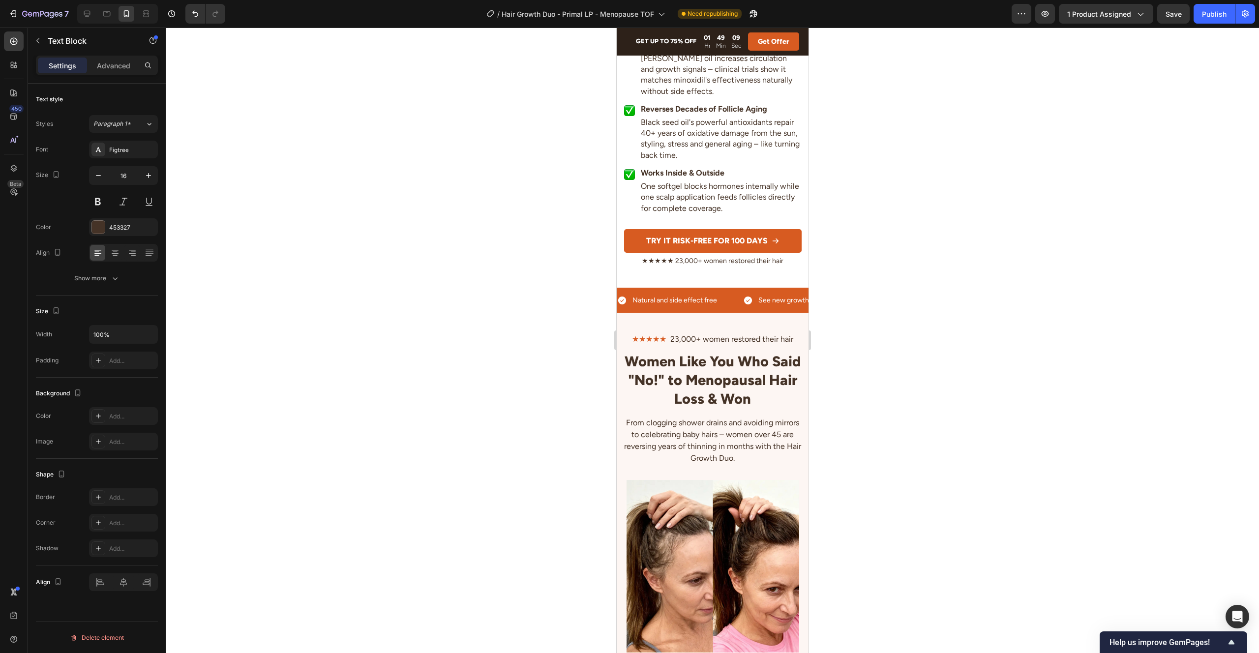
click at [741, 33] on p "Pumpkin seed and [MEDICAL_DATA] stop DHT before it can attack follicles - like …" at bounding box center [720, 16] width 160 height 33
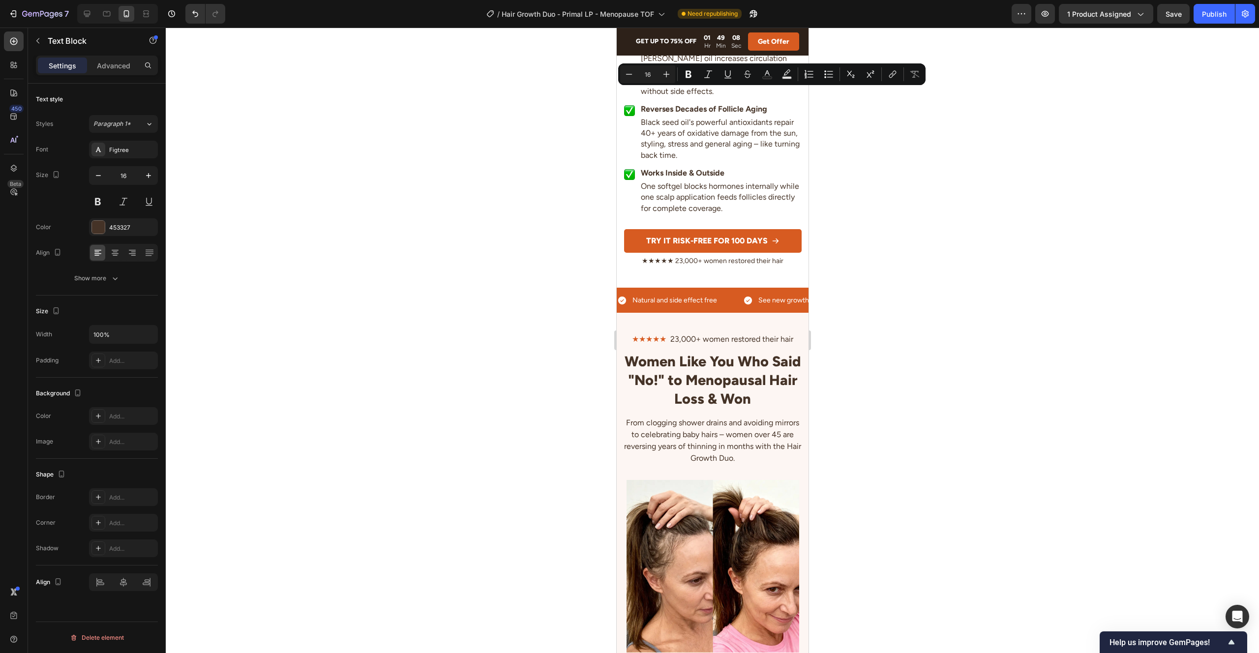
click at [741, 33] on p "Pumpkin seed and [MEDICAL_DATA] stop DHT before it can attack follicles - like …" at bounding box center [720, 16] width 160 height 33
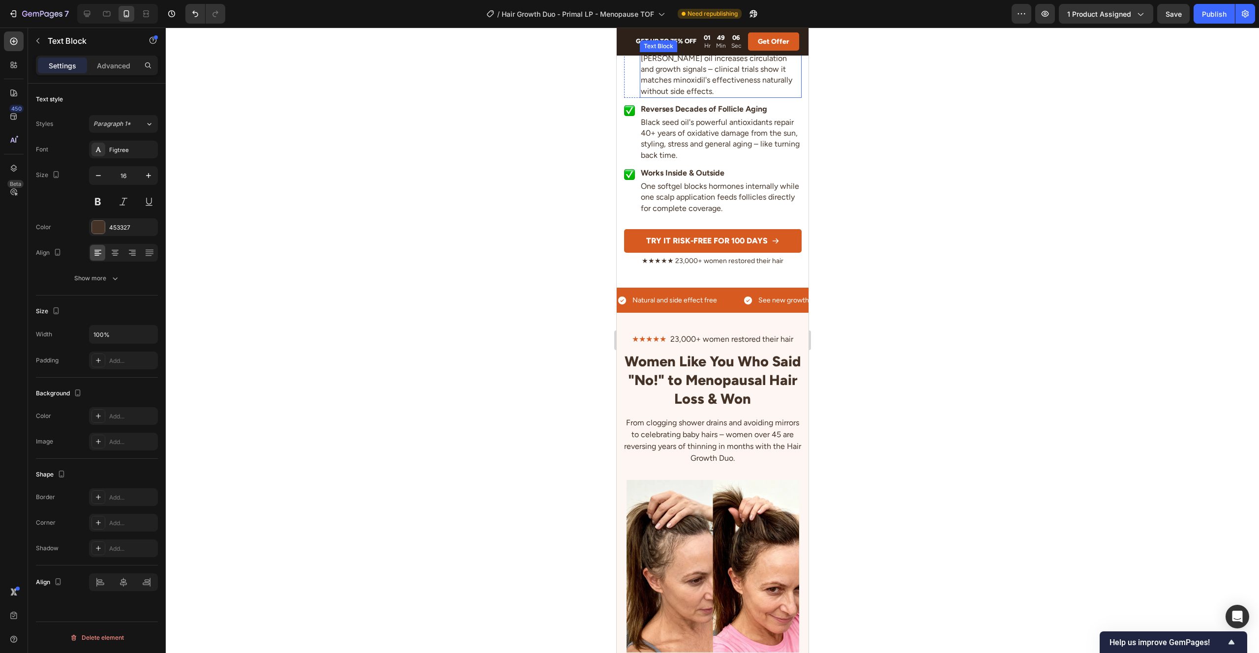
click at [753, 97] on p "[PERSON_NAME] oil increases circulation and growth signals – clinical trials sh…" at bounding box center [720, 75] width 160 height 44
click at [769, 33] on p "Pumpkin seed and [MEDICAL_DATA] stop DHT before it can attack follicles – like …" at bounding box center [720, 16] width 160 height 33
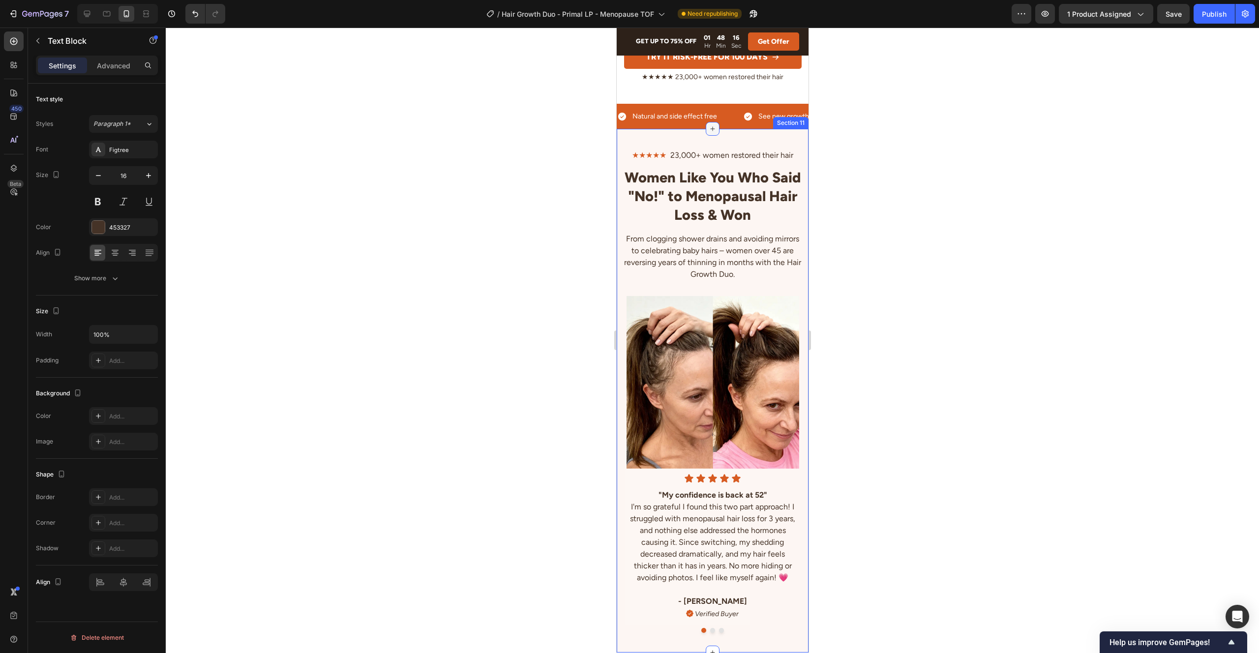
scroll to position [2919, 0]
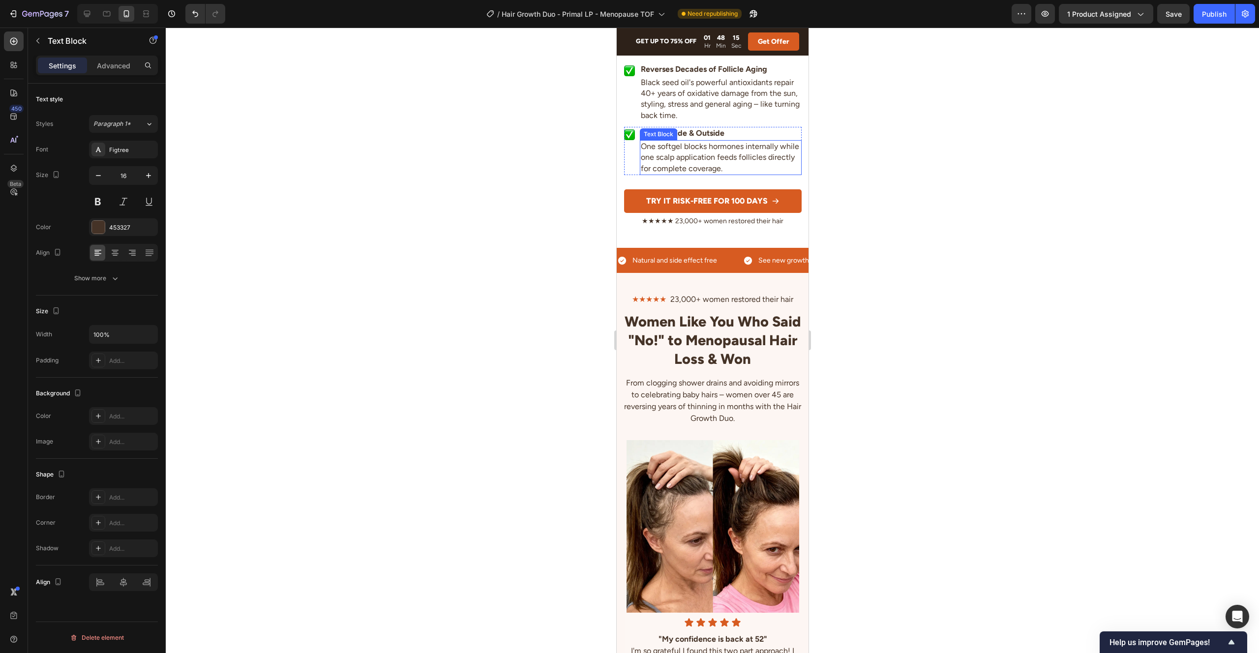
click at [739, 174] on p "One softgel blocks hormones internally while one scalp application feeds follic…" at bounding box center [720, 157] width 160 height 33
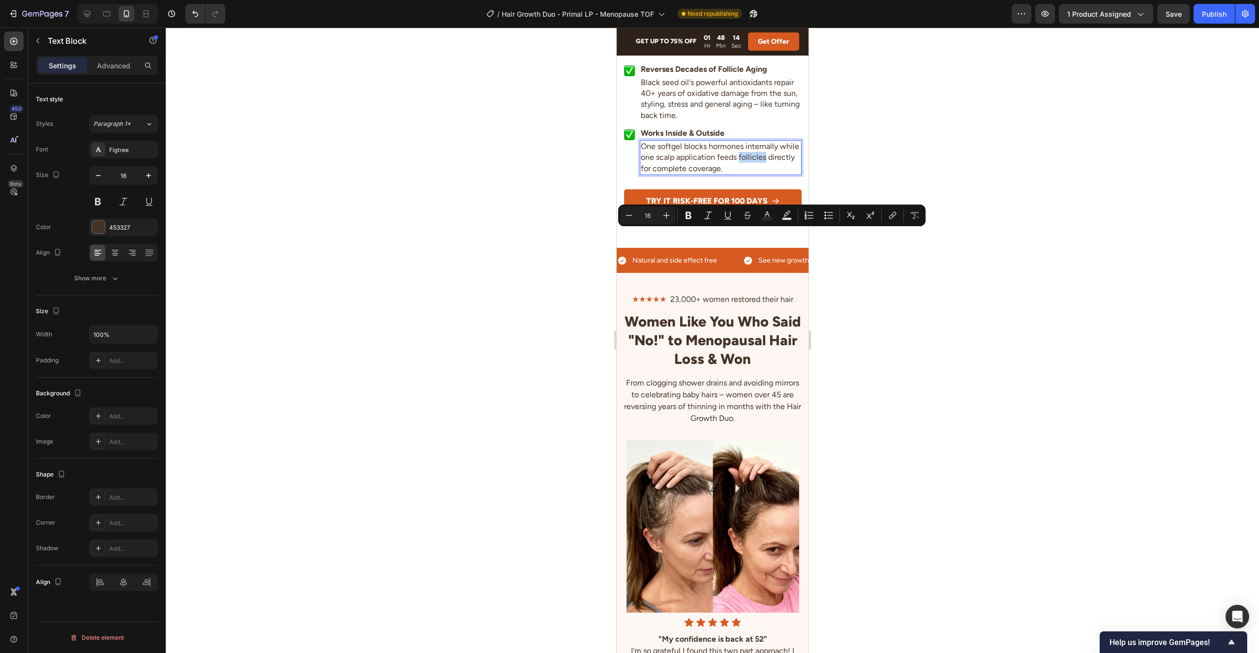
drag, startPoint x: 737, startPoint y: 236, endPoint x: 750, endPoint y: 242, distance: 14.5
click at [737, 174] on p "One softgel blocks hormones internally while one scalp application feeds follic…" at bounding box center [720, 157] width 160 height 33
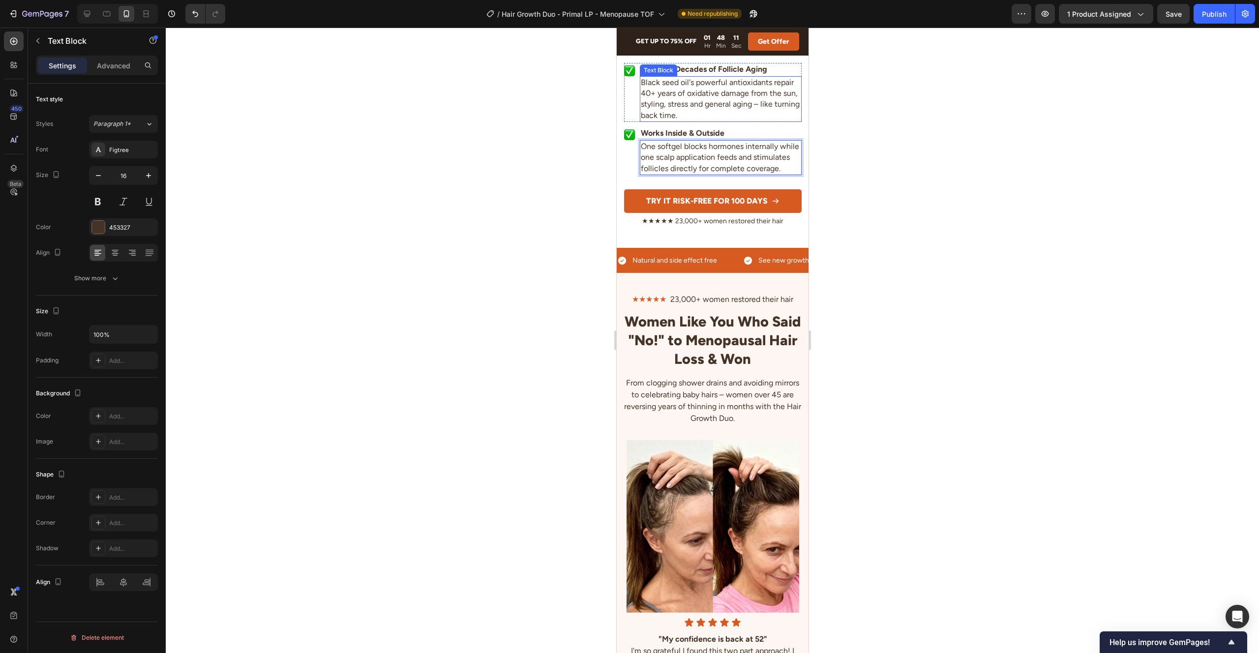
click at [758, 121] on p "Black seed oil's powerful antioxidants repair 40+ years of oxidative damage fro…" at bounding box center [720, 99] width 160 height 44
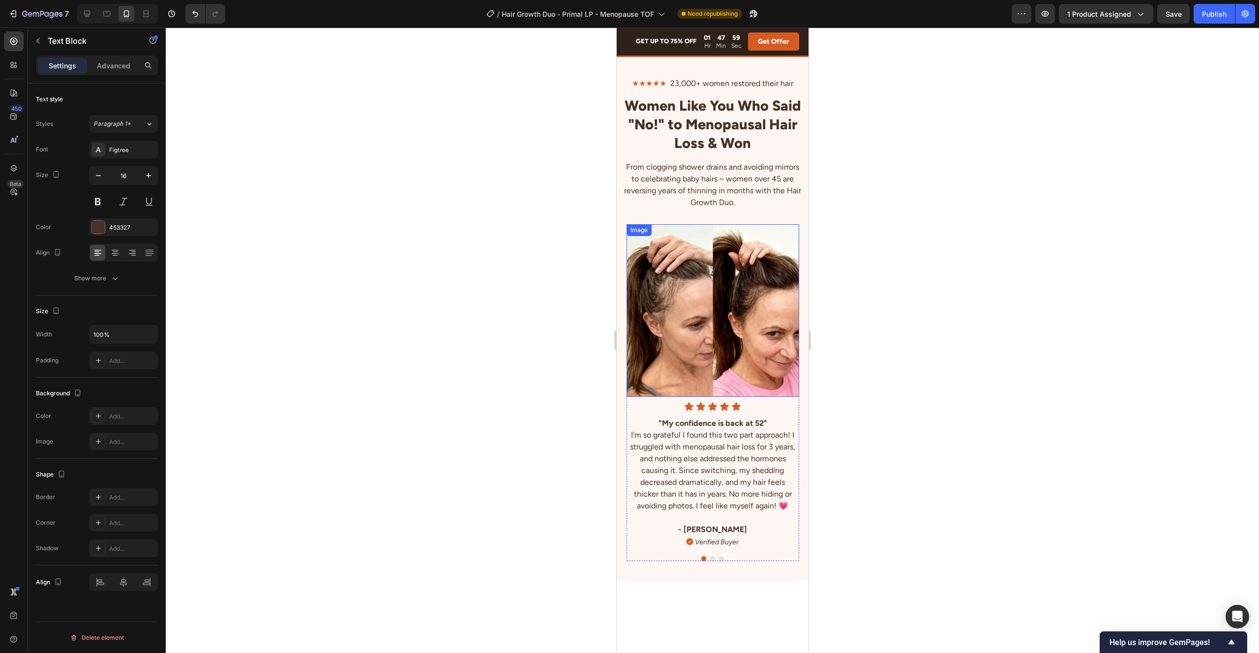
scroll to position [3137, 0]
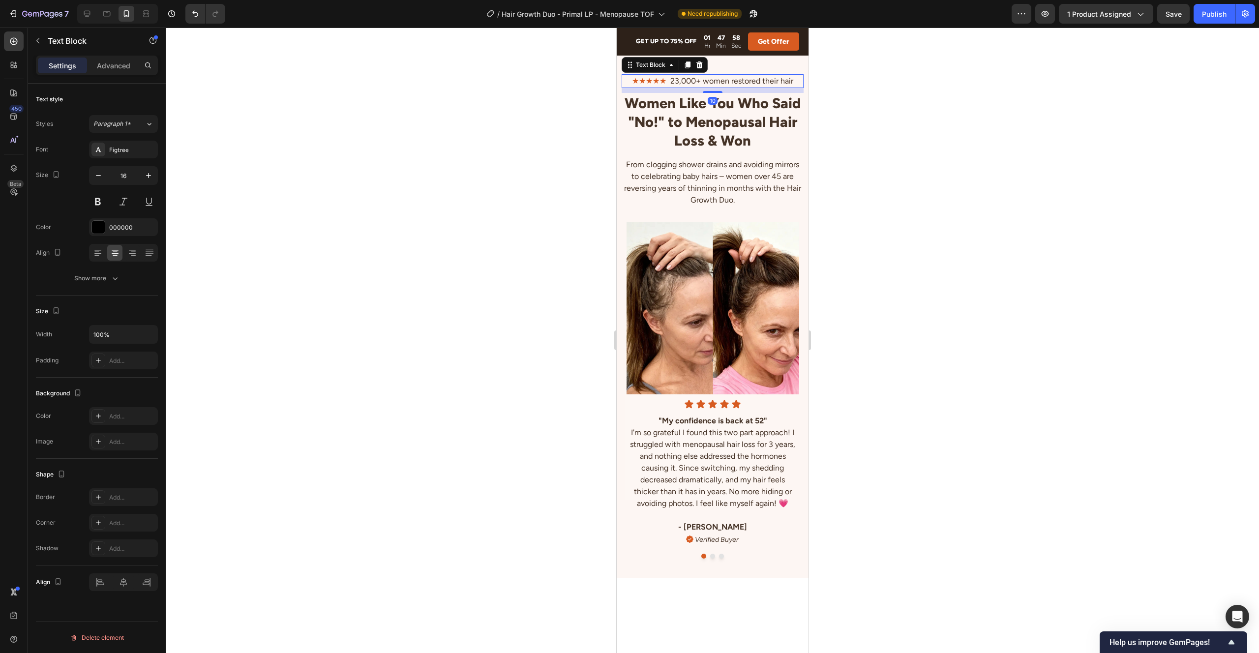
click at [718, 86] on span "23,000+ women restored their hair" at bounding box center [731, 80] width 123 height 9
click at [100, 179] on icon "button" at bounding box center [98, 176] width 10 height 10
type input "14"
click at [699, 205] on p "From clogging shower drains and avoiding mirrors to celebrating baby hairs – wo…" at bounding box center [712, 181] width 180 height 47
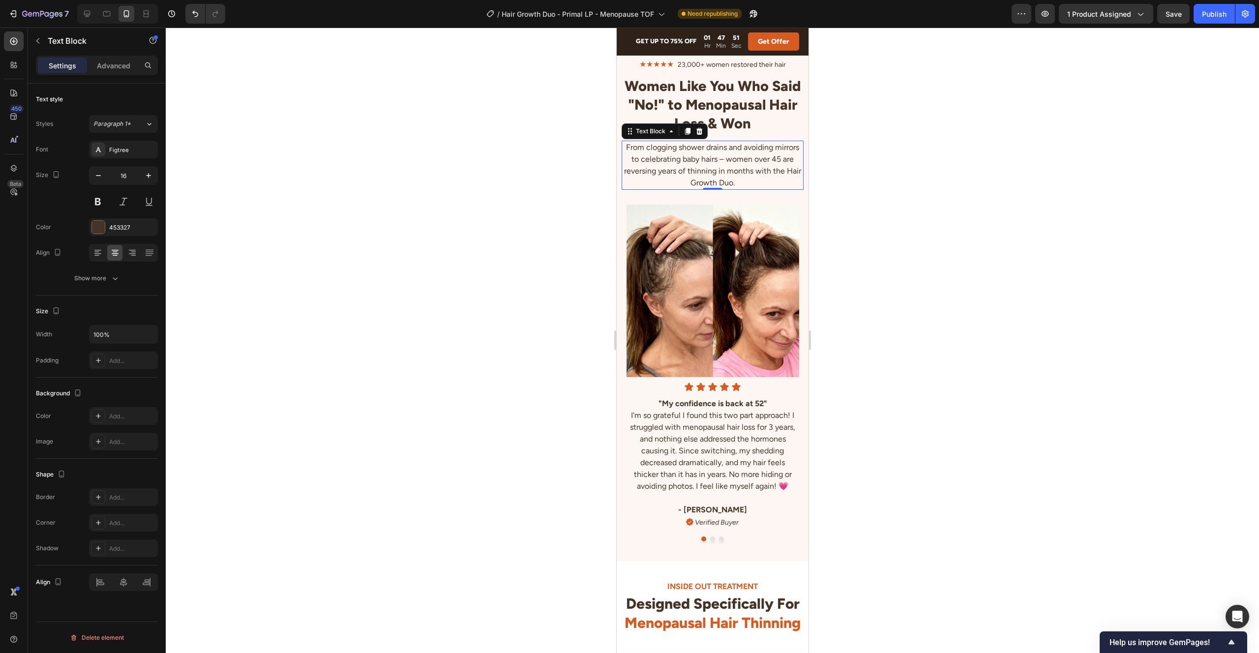
scroll to position [3157, 0]
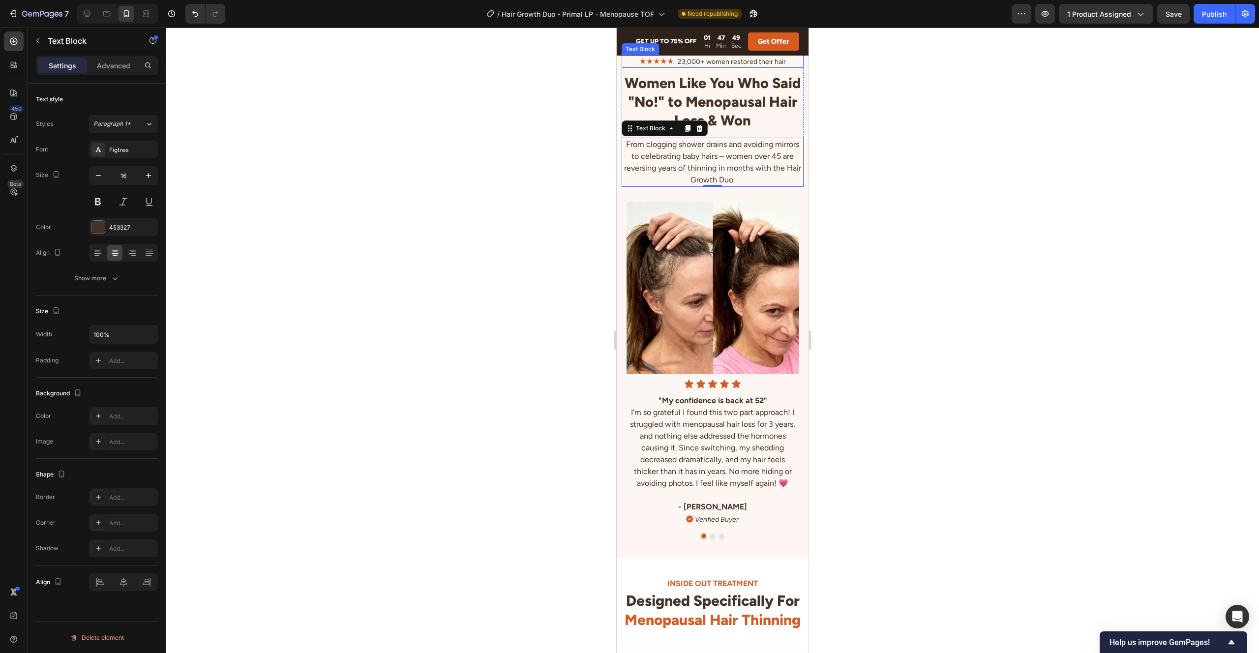
click at [749, 66] on span "23,000+ women restored their hair" at bounding box center [731, 62] width 108 height 8
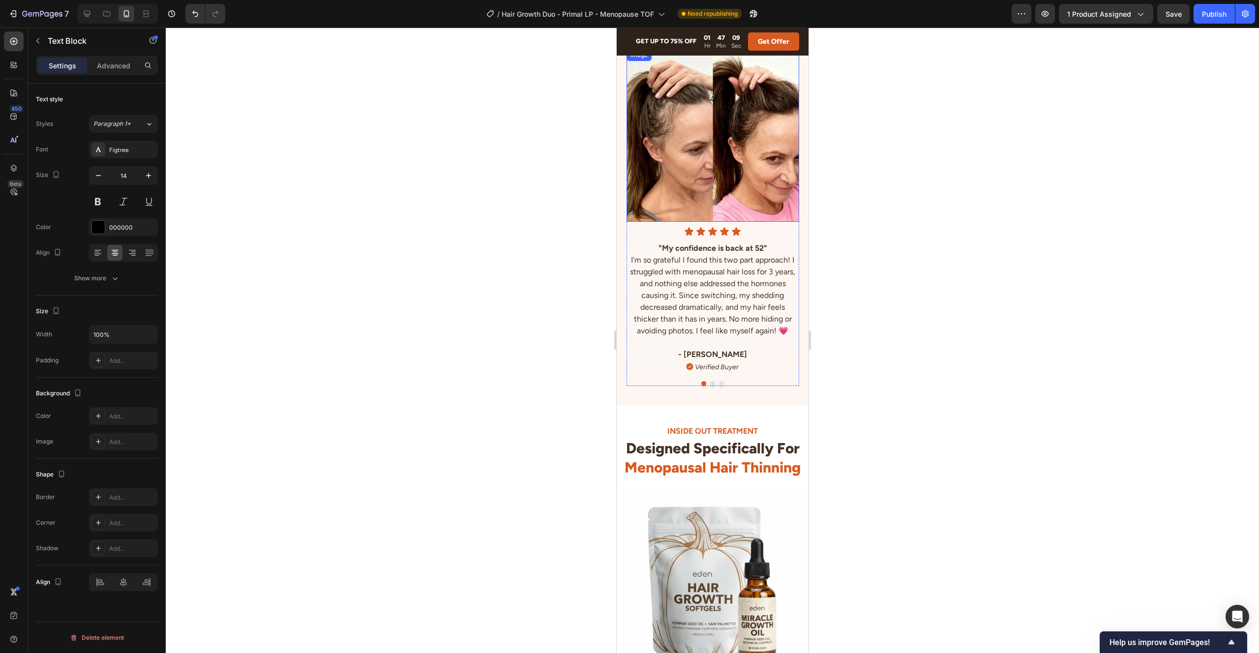
scroll to position [3390, 0]
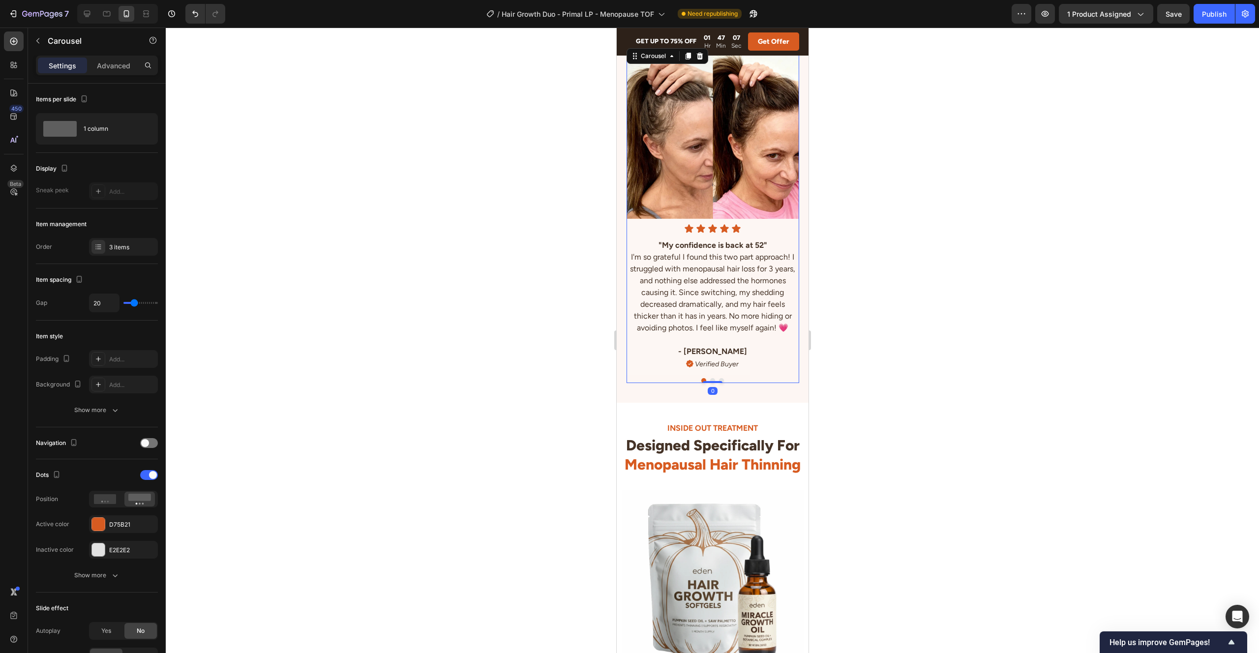
click at [711, 379] on button "Dot" at bounding box center [712, 380] width 5 height 5
click at [713, 383] on button "Dot" at bounding box center [712, 380] width 5 height 5
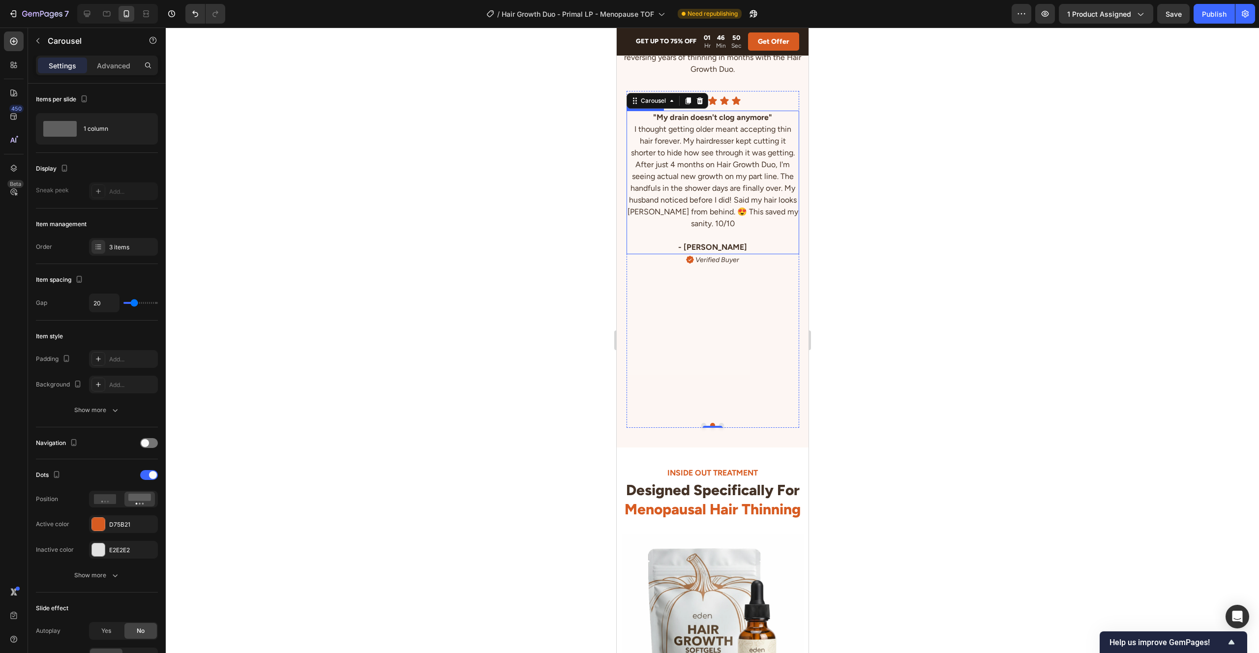
scroll to position [3341, 0]
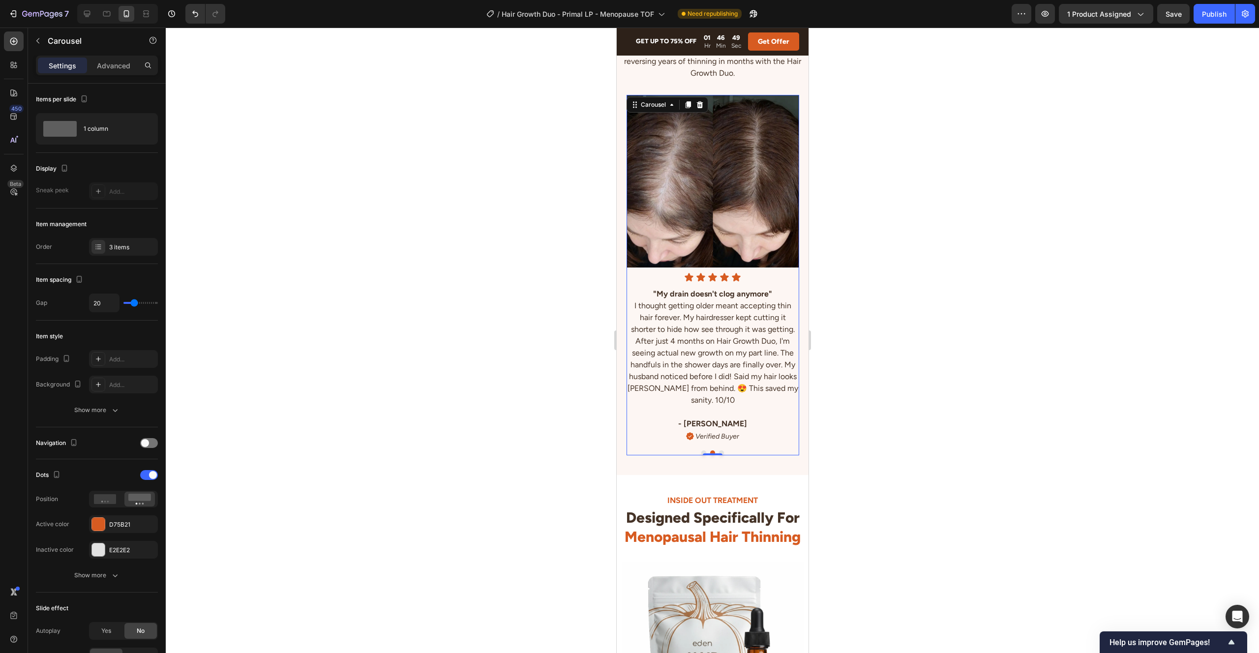
click at [720, 451] on button "Dot" at bounding box center [720, 452] width 5 height 5
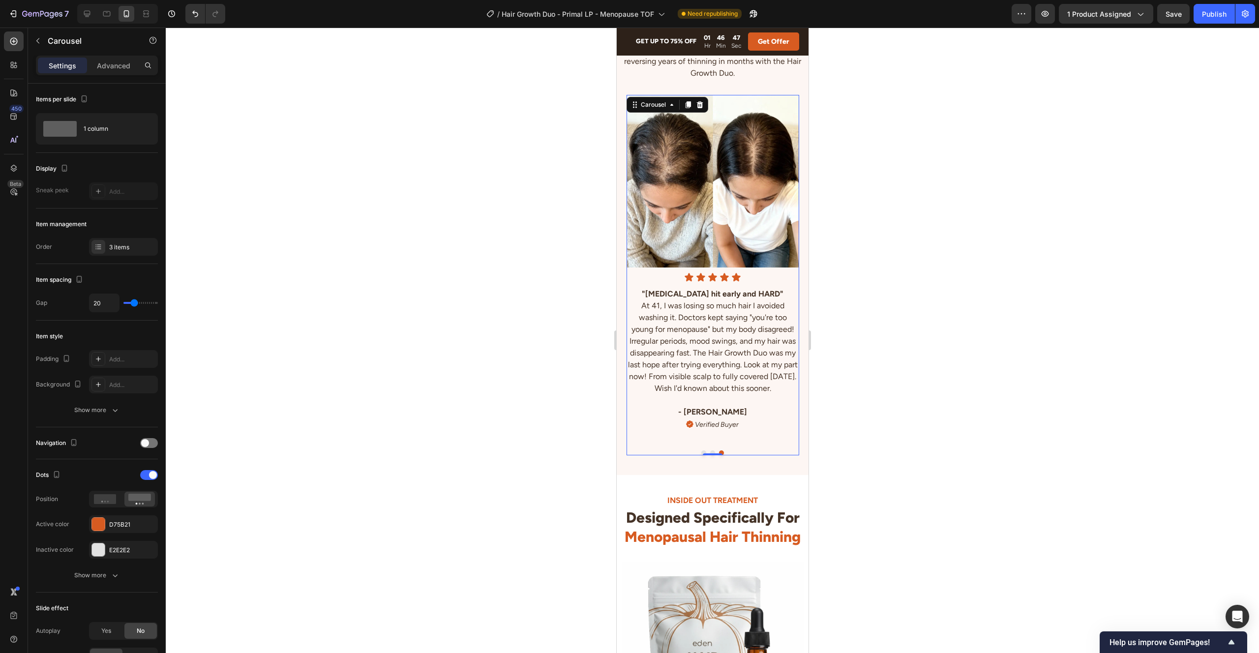
click at [712, 451] on button "Dot" at bounding box center [712, 452] width 5 height 5
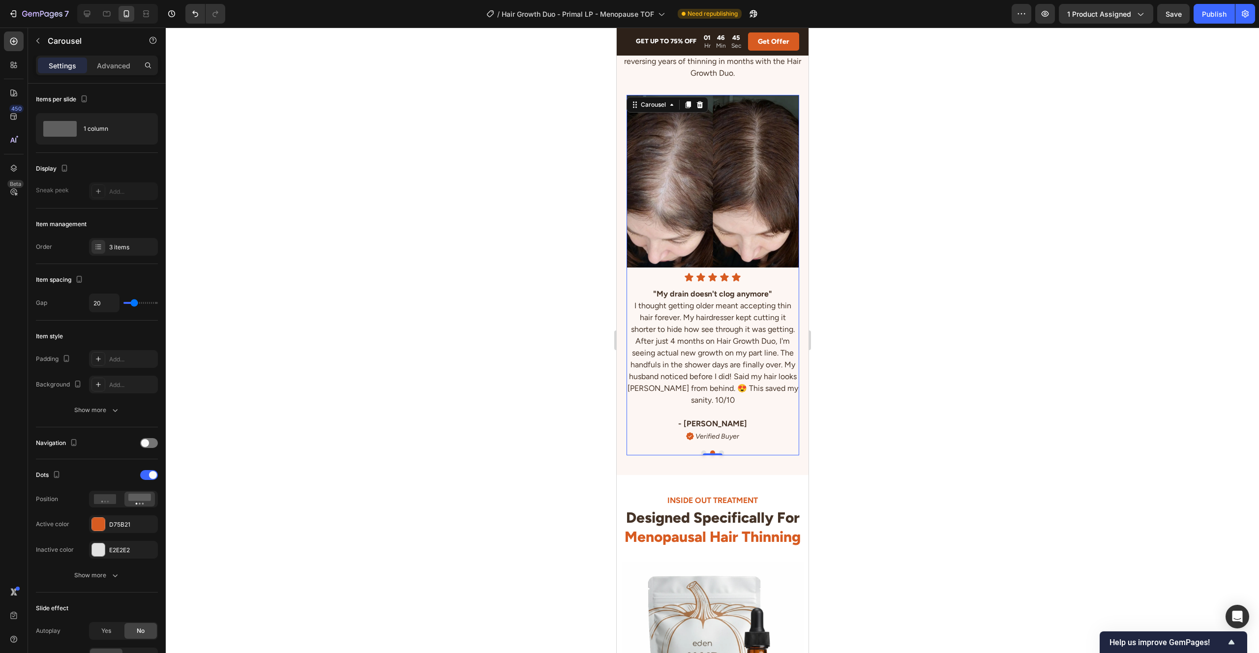
click at [722, 451] on button "Dot" at bounding box center [720, 452] width 5 height 5
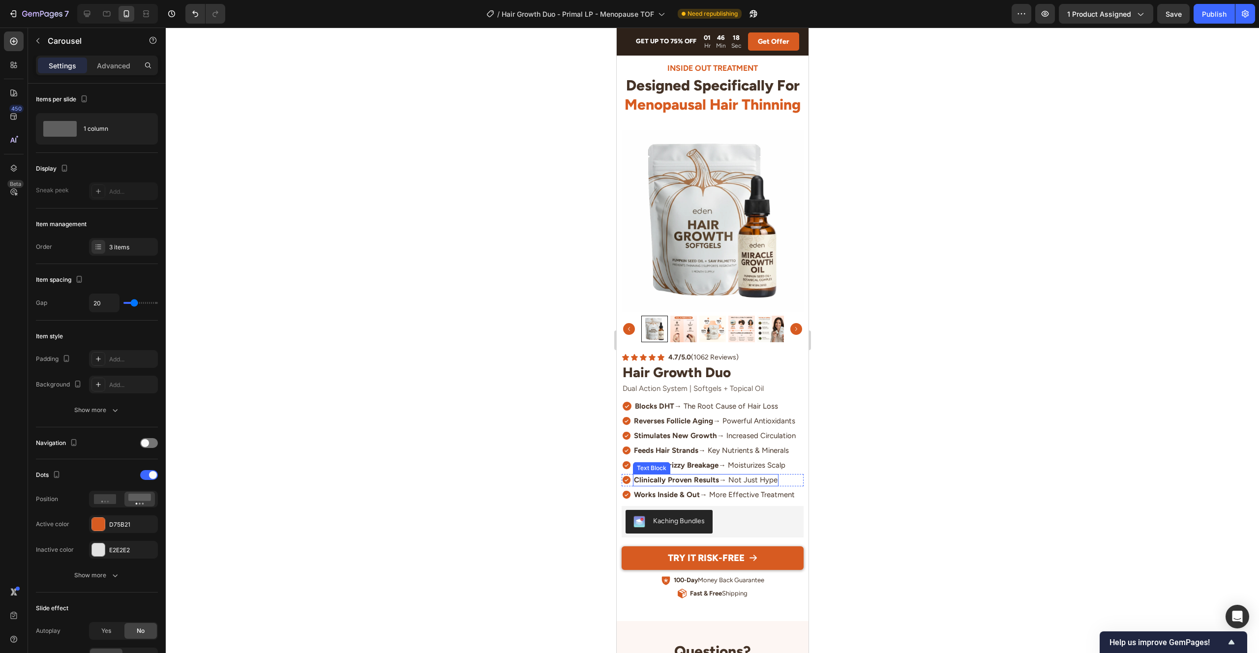
scroll to position [3772, 0]
click at [797, 330] on icon "Carousel Next Arrow" at bounding box center [796, 330] width 12 height 12
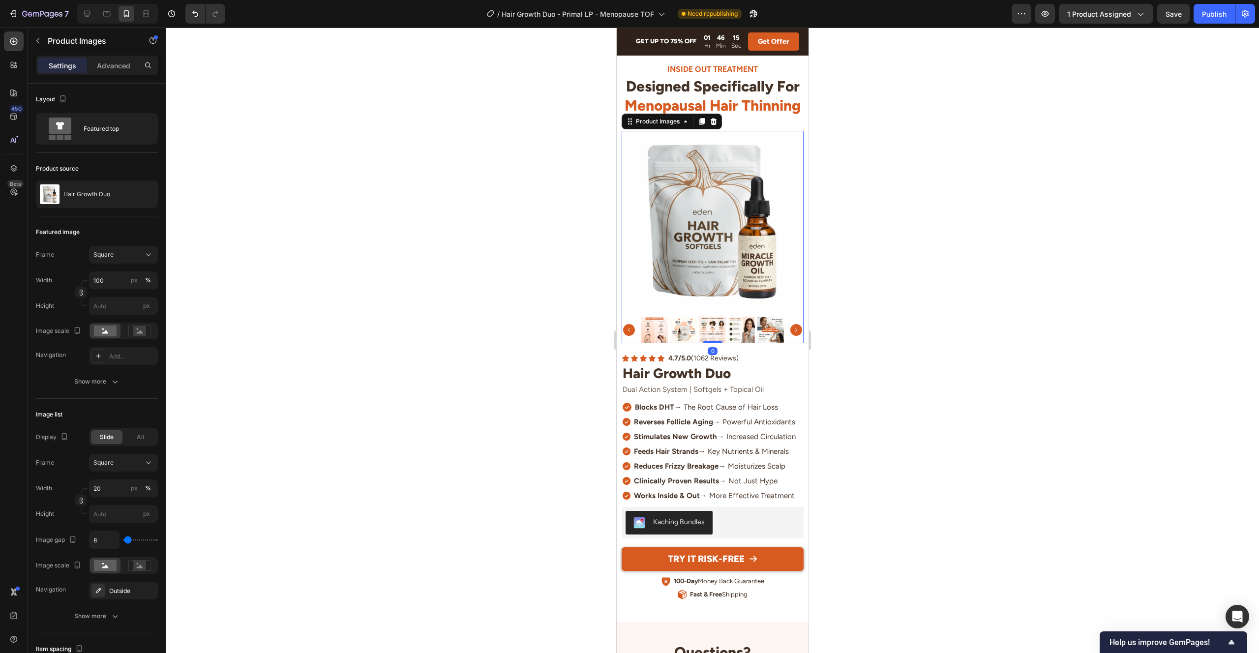
click at [647, 330] on img at bounding box center [654, 330] width 27 height 27
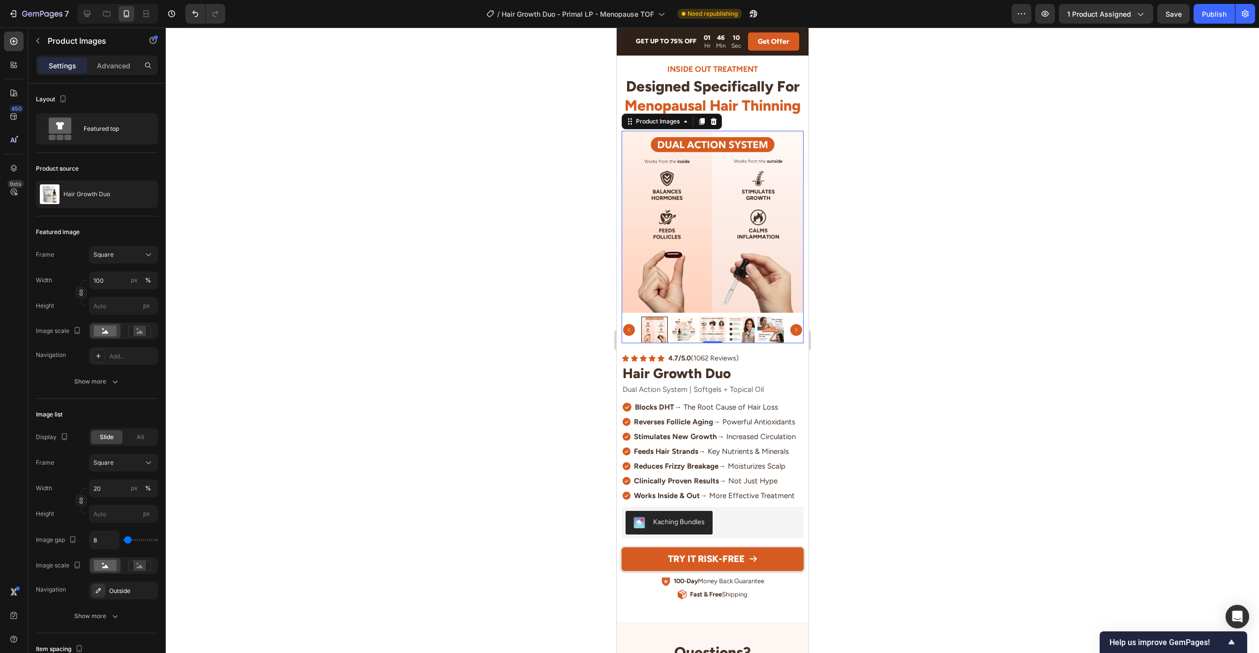
click at [680, 330] on img at bounding box center [683, 330] width 27 height 27
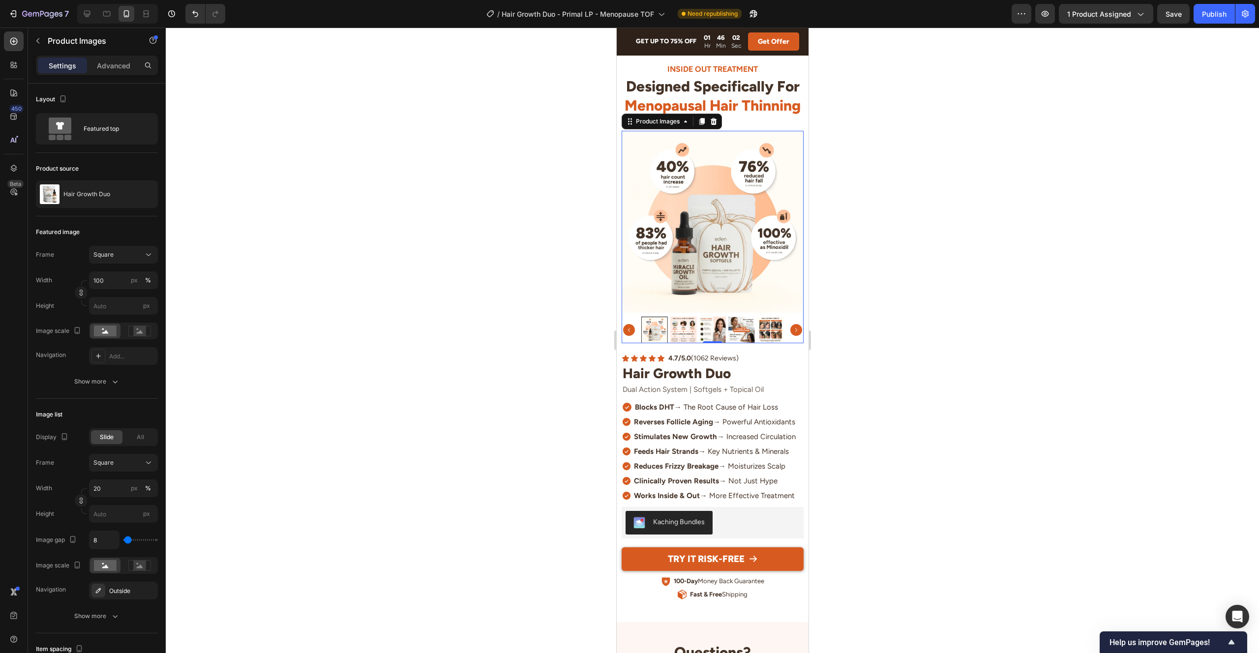
click at [689, 331] on img at bounding box center [683, 330] width 27 height 27
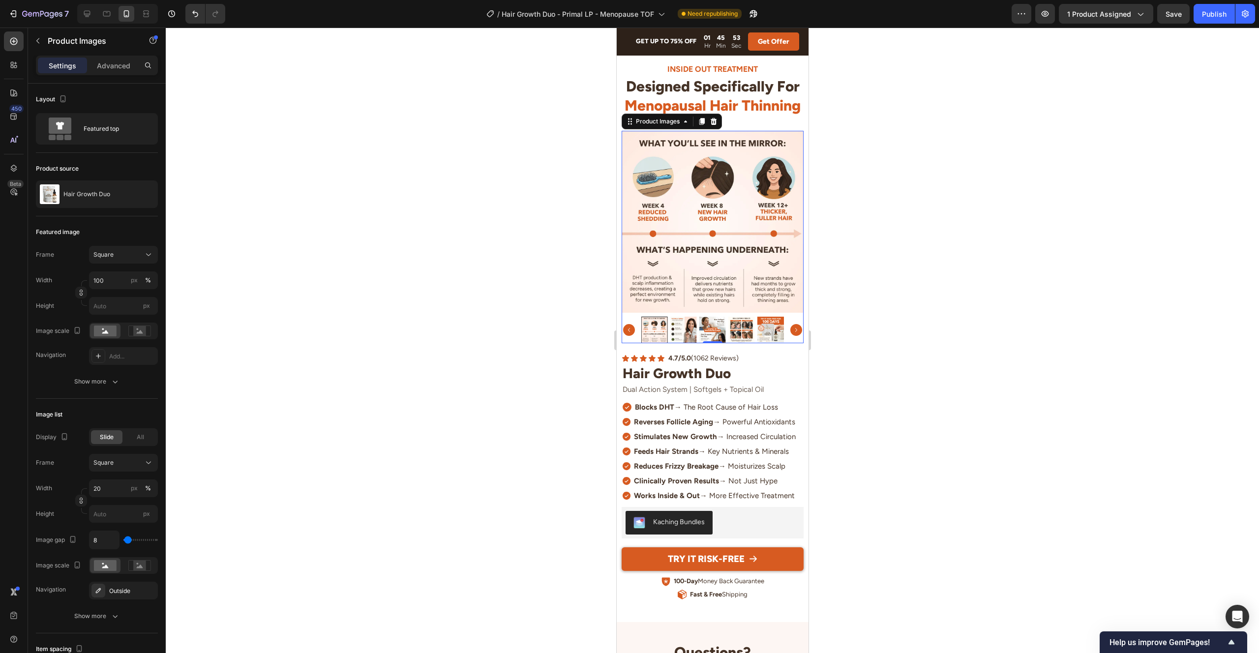
click at [691, 331] on img at bounding box center [683, 330] width 27 height 27
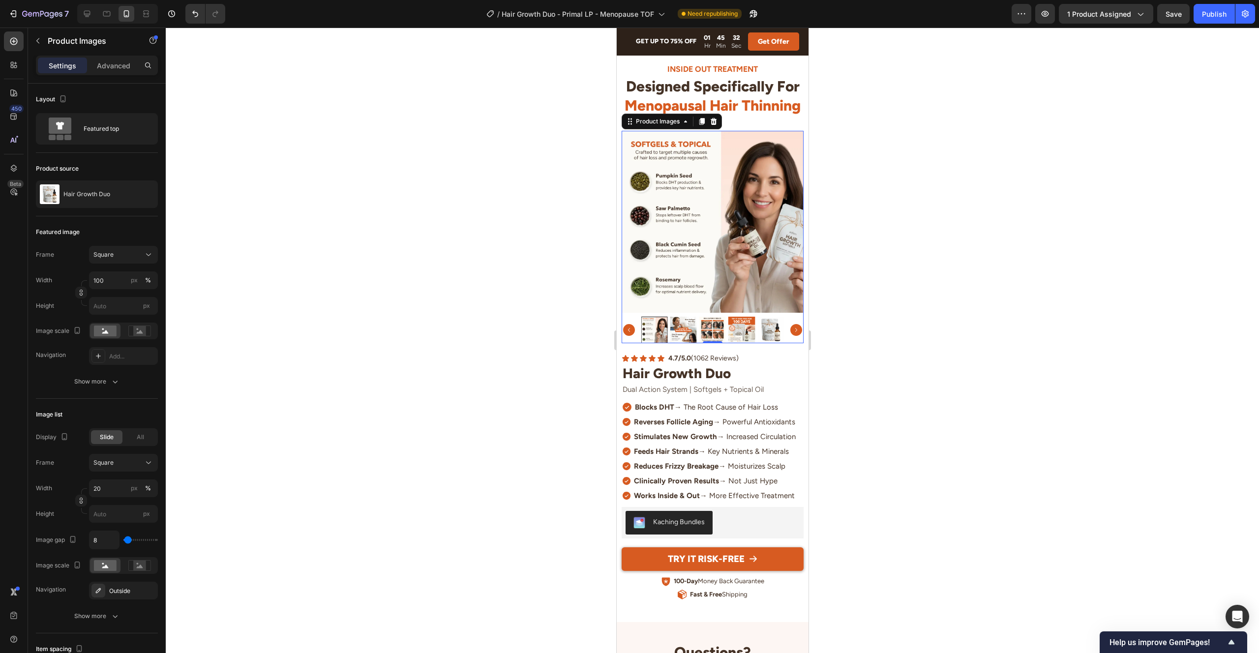
click at [682, 331] on img at bounding box center [683, 330] width 27 height 27
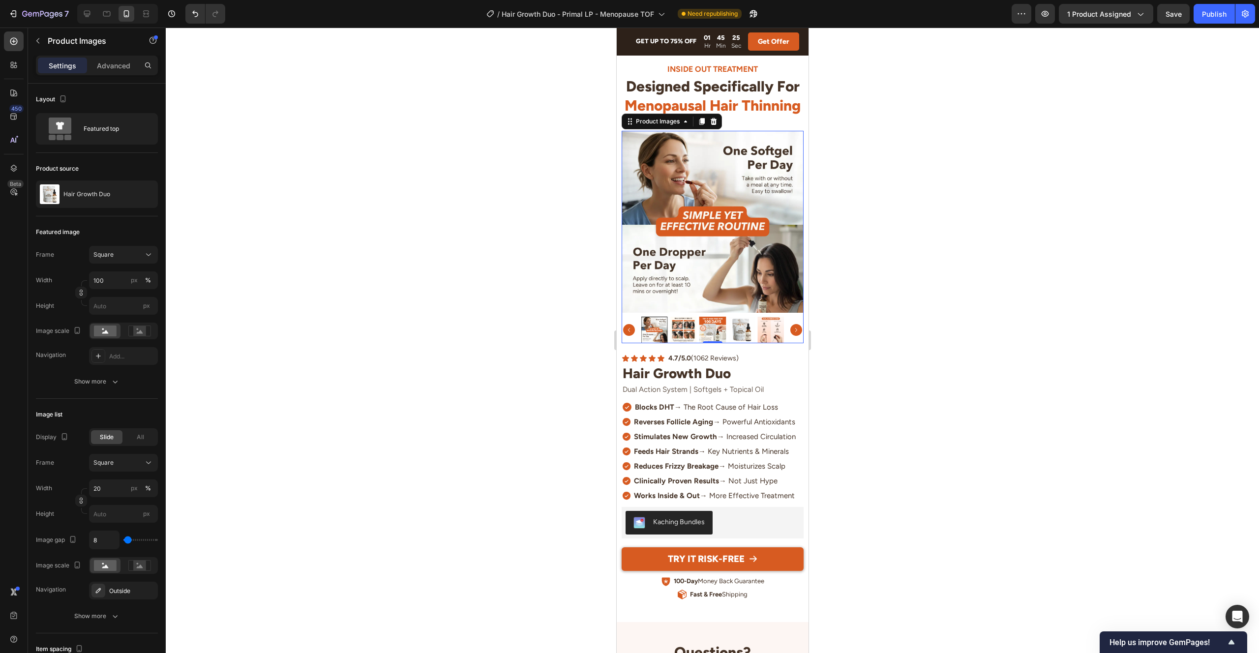
click at [690, 331] on img at bounding box center [683, 330] width 27 height 27
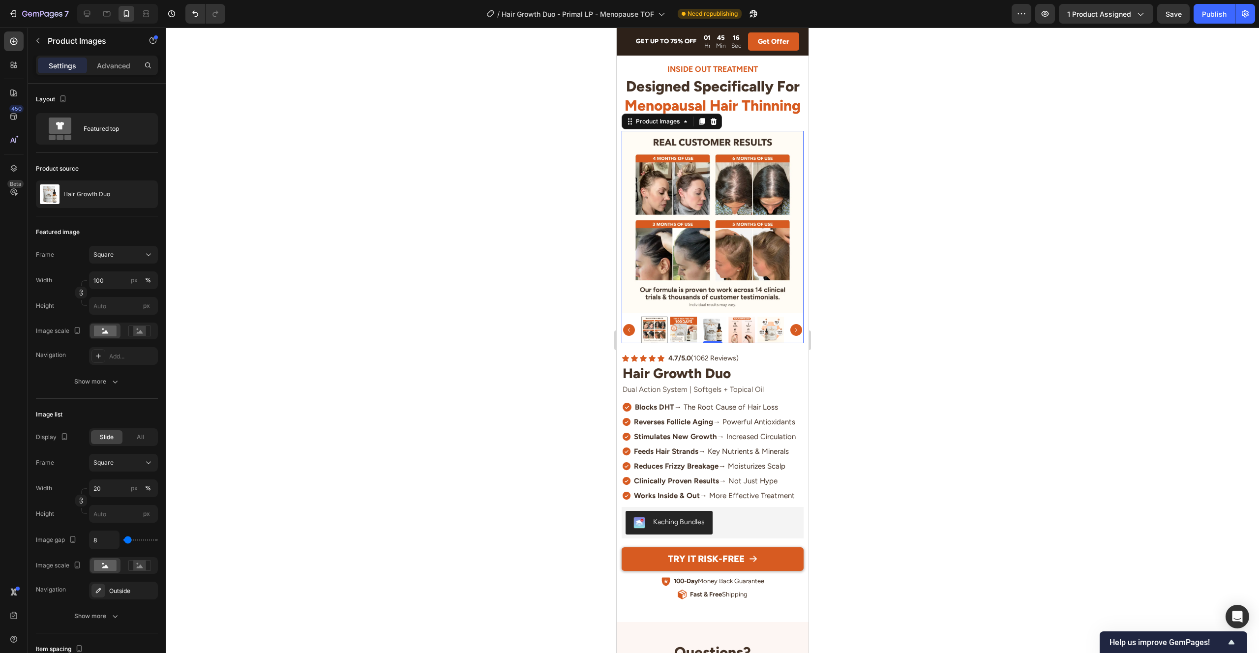
click at [689, 331] on img at bounding box center [683, 330] width 27 height 27
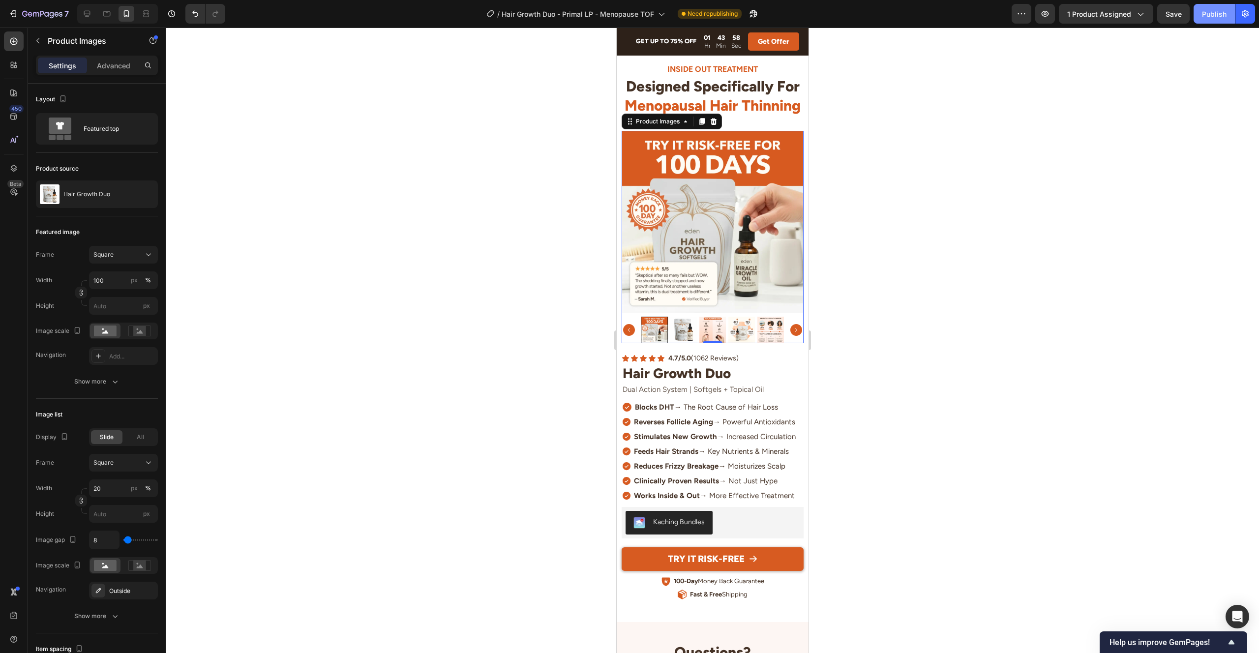
click at [1214, 10] on div "Publish" at bounding box center [1214, 14] width 25 height 10
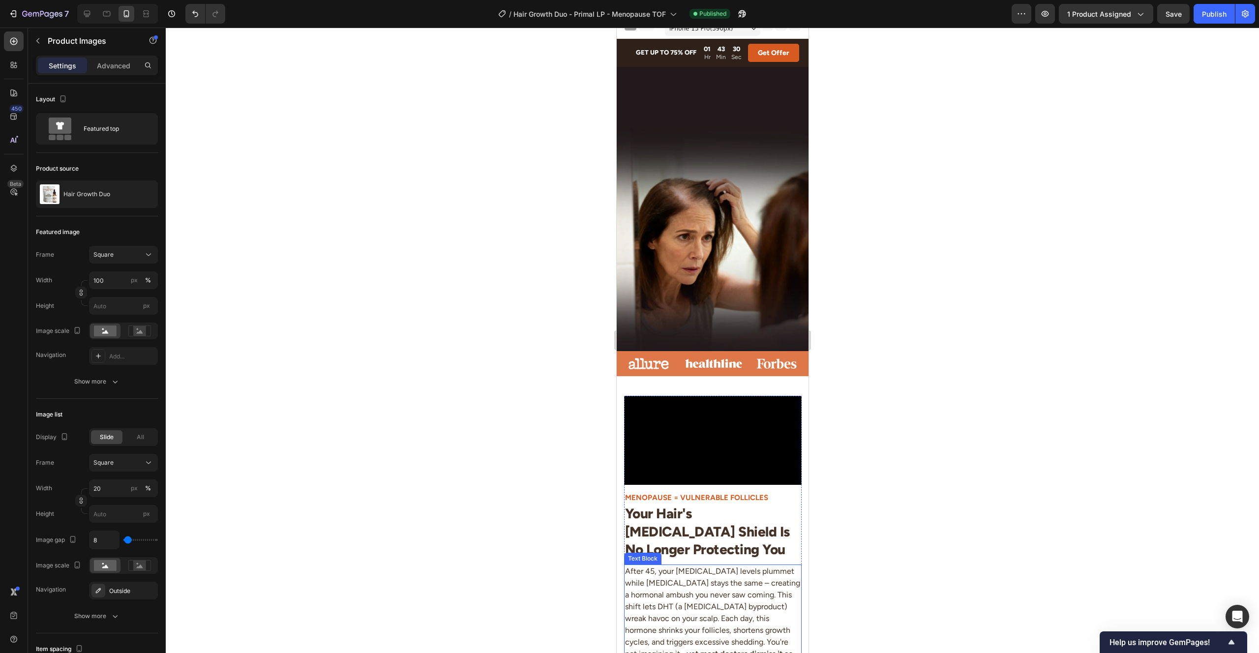
scroll to position [0, 0]
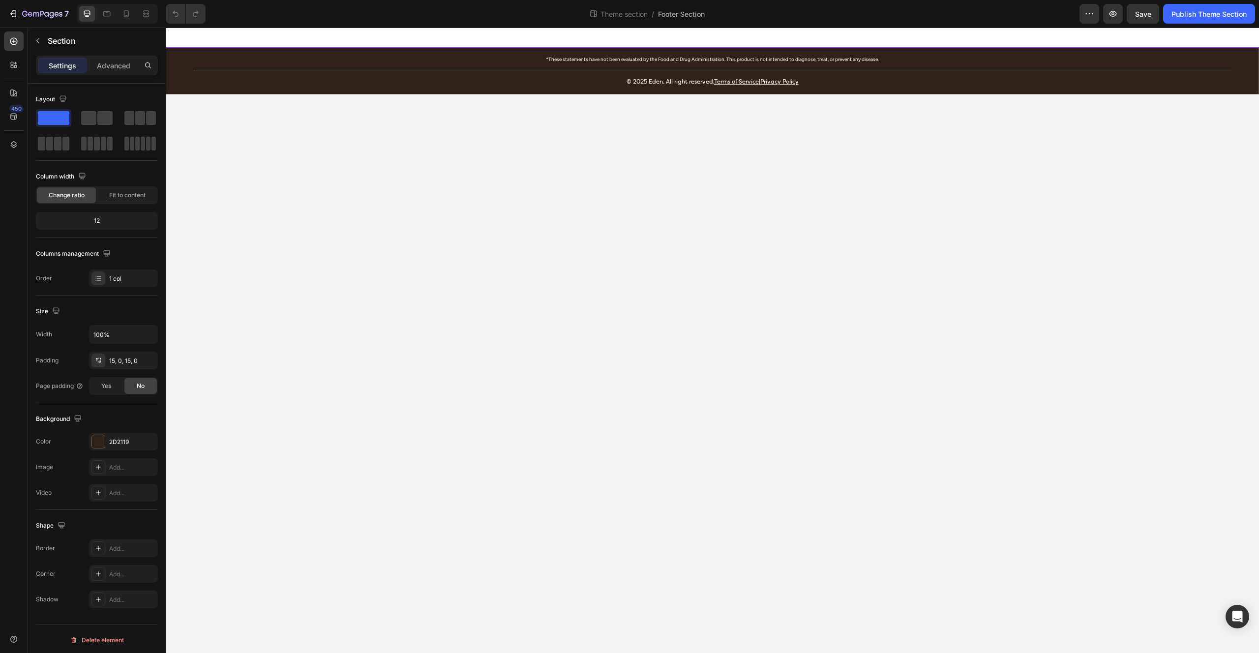
click at [673, 89] on div "*These statements have not been evaluated by the Food and Drug Administration. …" at bounding box center [712, 70] width 1093 height 47
click at [677, 84] on p "© 2025 Eden. All right reserved. Terms of Service | Privacy Policy" at bounding box center [712, 81] width 1037 height 9
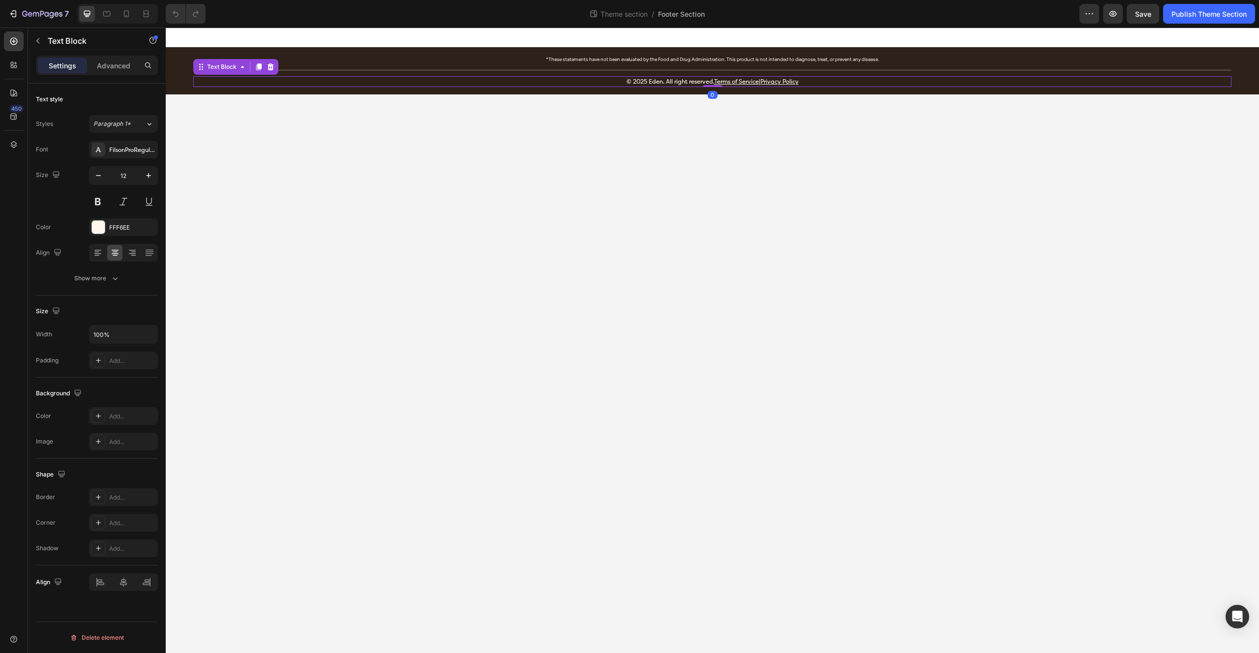
click at [726, 81] on u "Terms of Service" at bounding box center [736, 81] width 45 height 7
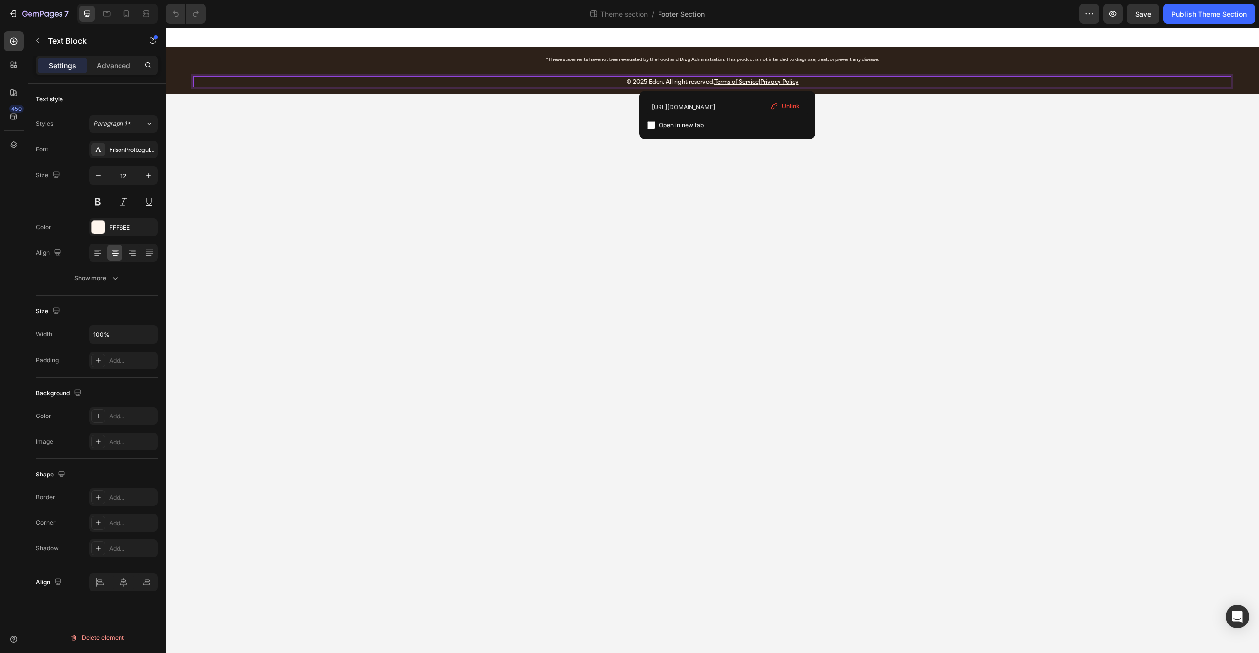
click at [669, 79] on p "© 2025 Eden. All right reserved. Terms of Service | Privacy Policy" at bounding box center [712, 81] width 1037 height 9
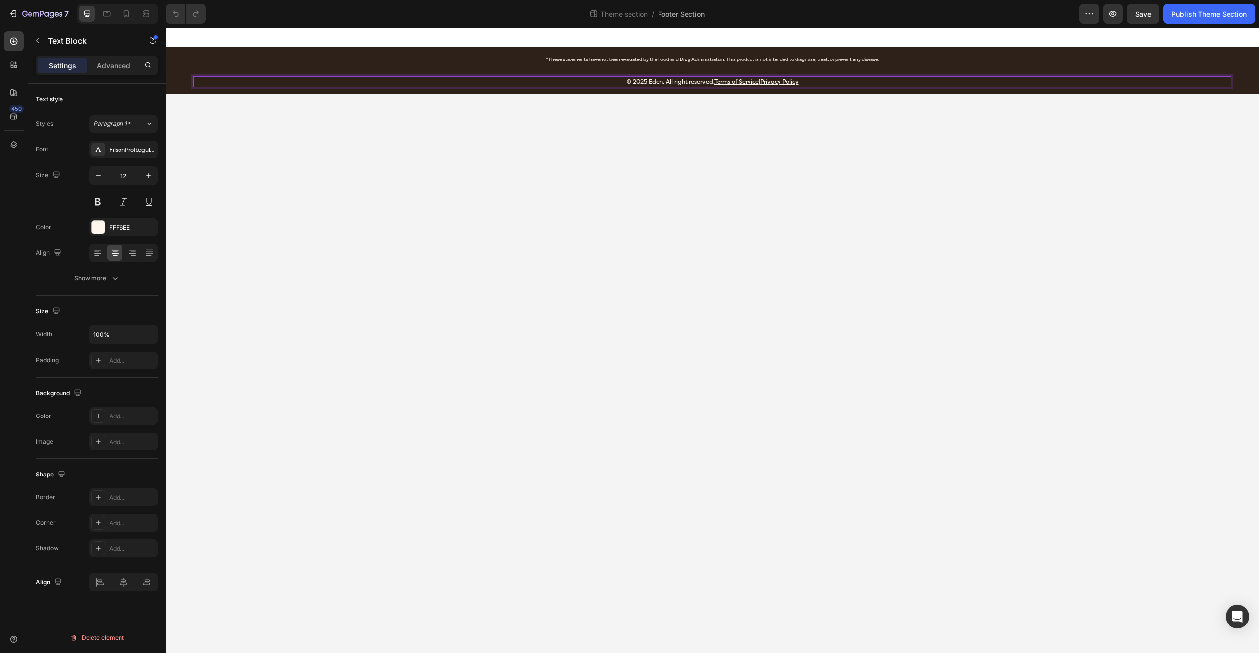
click at [684, 82] on p "© 2025 Eden. All right reserved. Terms of Service | Privacy Policy" at bounding box center [712, 81] width 1037 height 9
click at [670, 82] on p "© 2025 Eden. All rights reserved. Terms of Service | Privacy Policy" at bounding box center [712, 81] width 1037 height 9
drag, startPoint x: 678, startPoint y: 83, endPoint x: 670, endPoint y: 82, distance: 7.9
click at [670, 82] on p "© 2025 Eden. All rights reserved. Terms of Service | Privacy Policy" at bounding box center [712, 81] width 1037 height 9
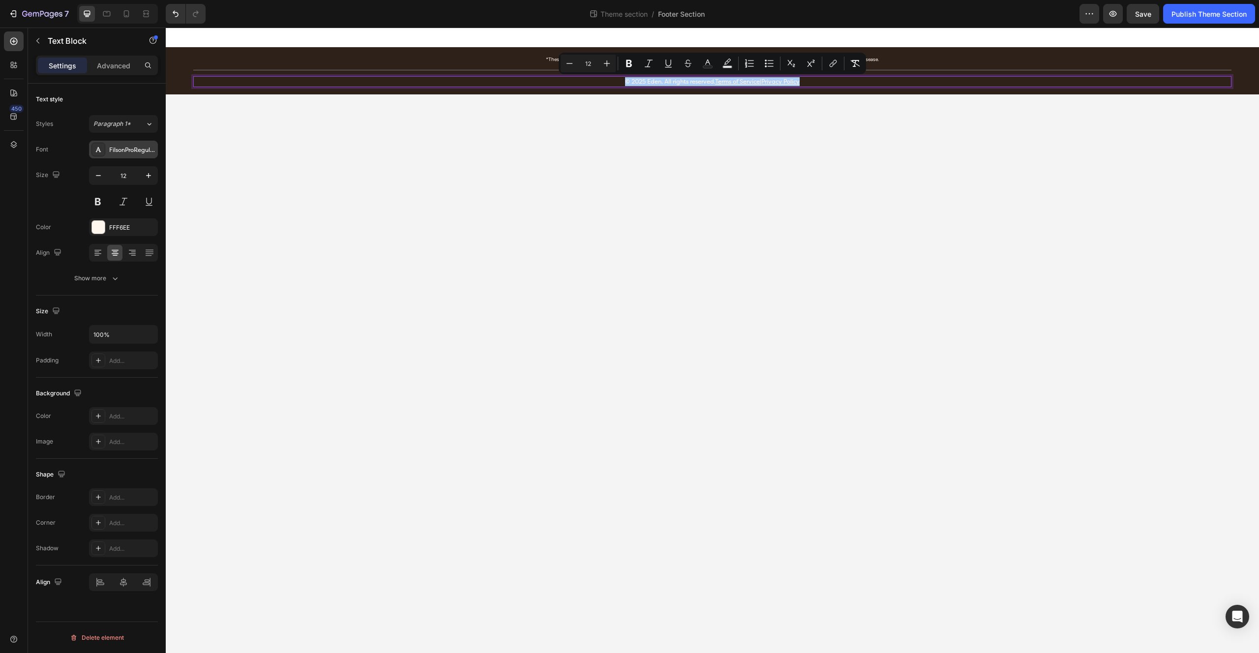
click at [122, 151] on div "FilsonProRegular" at bounding box center [132, 150] width 46 height 9
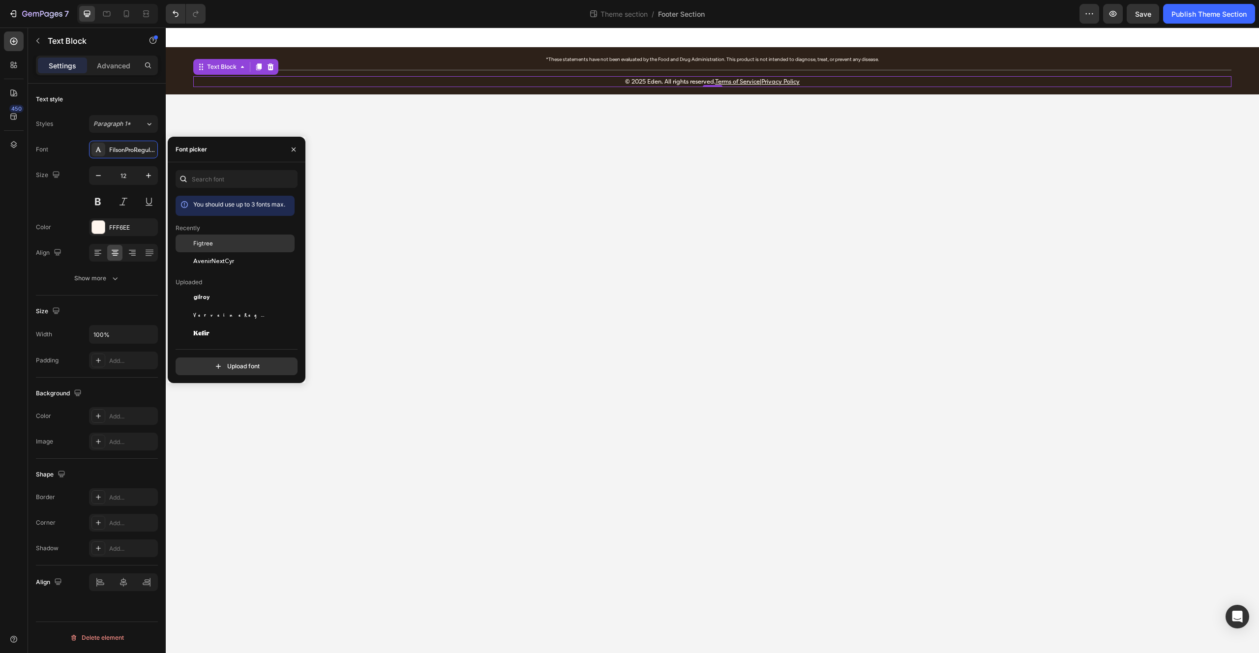
click at [232, 246] on div "Figtree" at bounding box center [242, 243] width 99 height 9
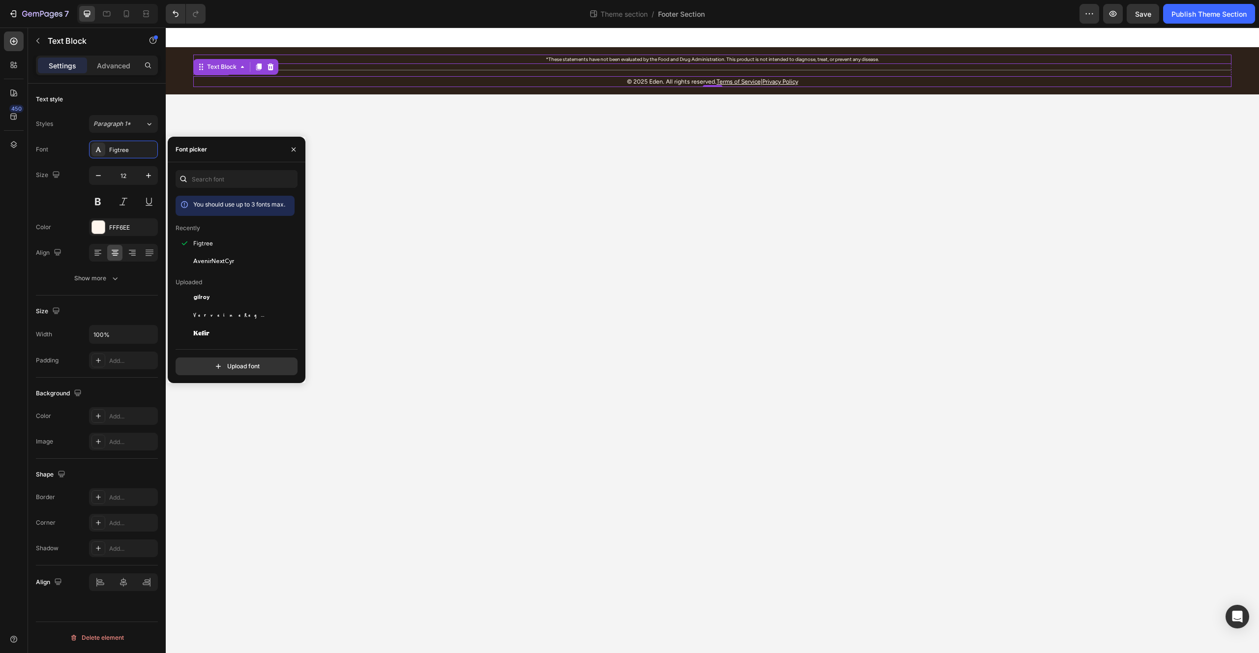
click at [766, 58] on p "*These statements have not been evaluated by the Food and Drug Administration. …" at bounding box center [712, 59] width 1037 height 7
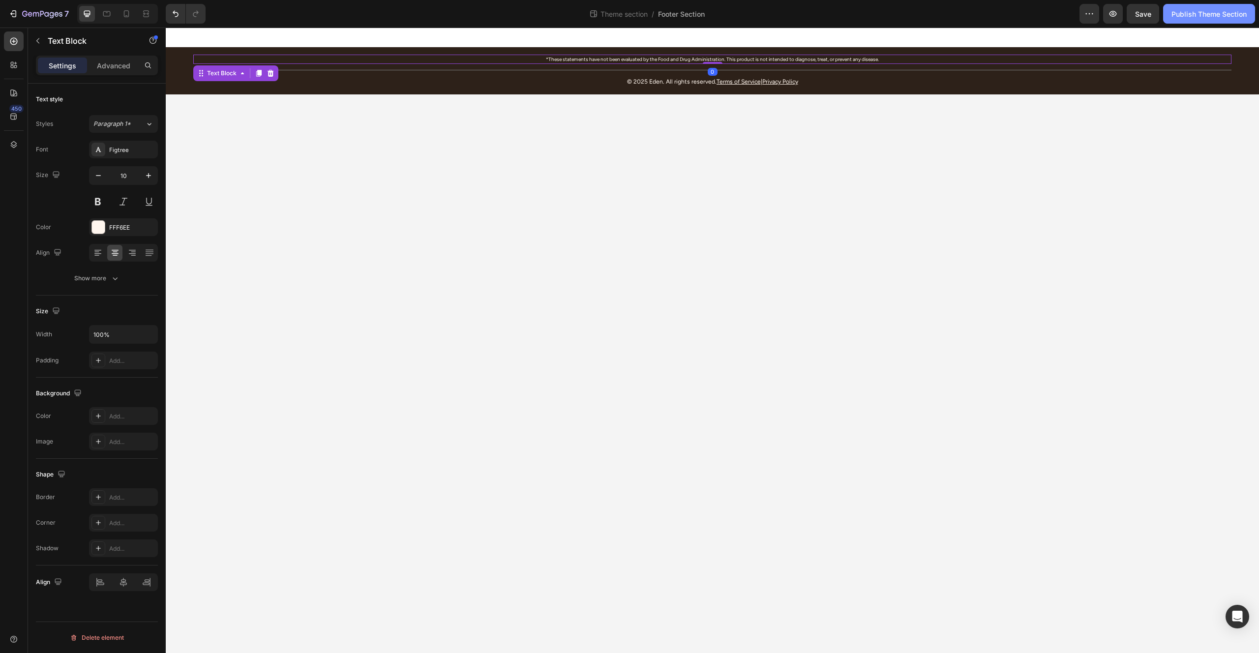
click at [1183, 16] on div "Publish Theme Section" at bounding box center [1208, 14] width 75 height 10
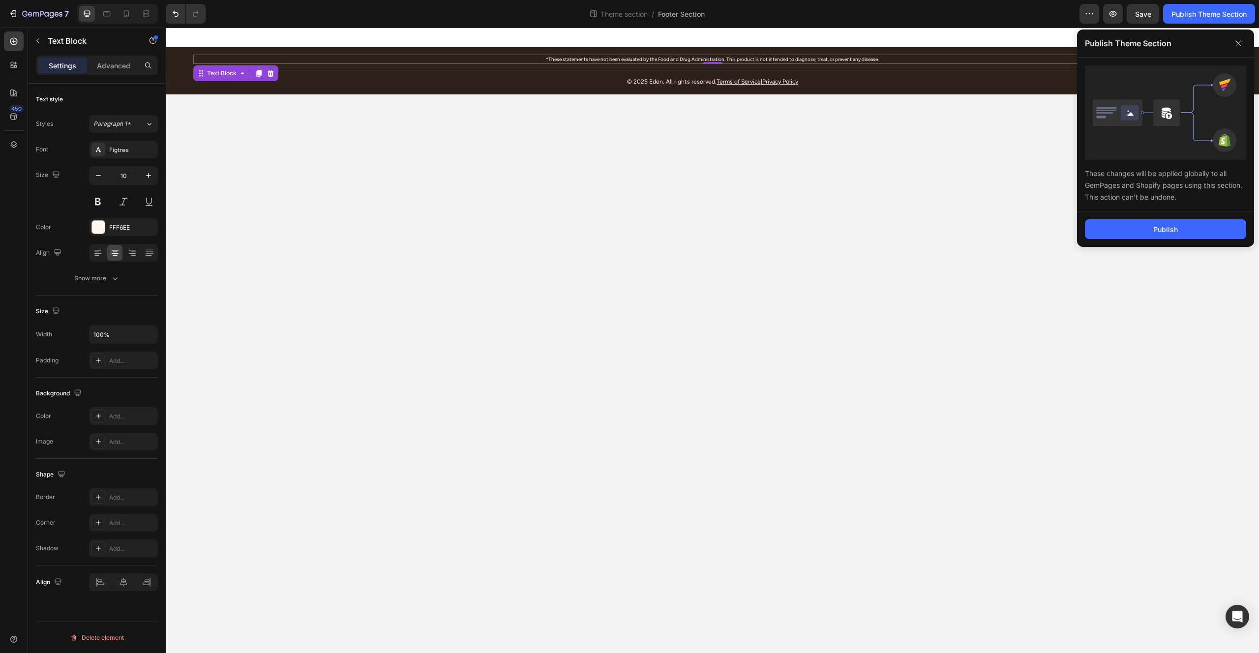
click at [1176, 239] on div "Publish" at bounding box center [1165, 228] width 177 height 35
click at [1169, 237] on button "Publish" at bounding box center [1165, 229] width 161 height 20
